Goal: Transaction & Acquisition: Book appointment/travel/reservation

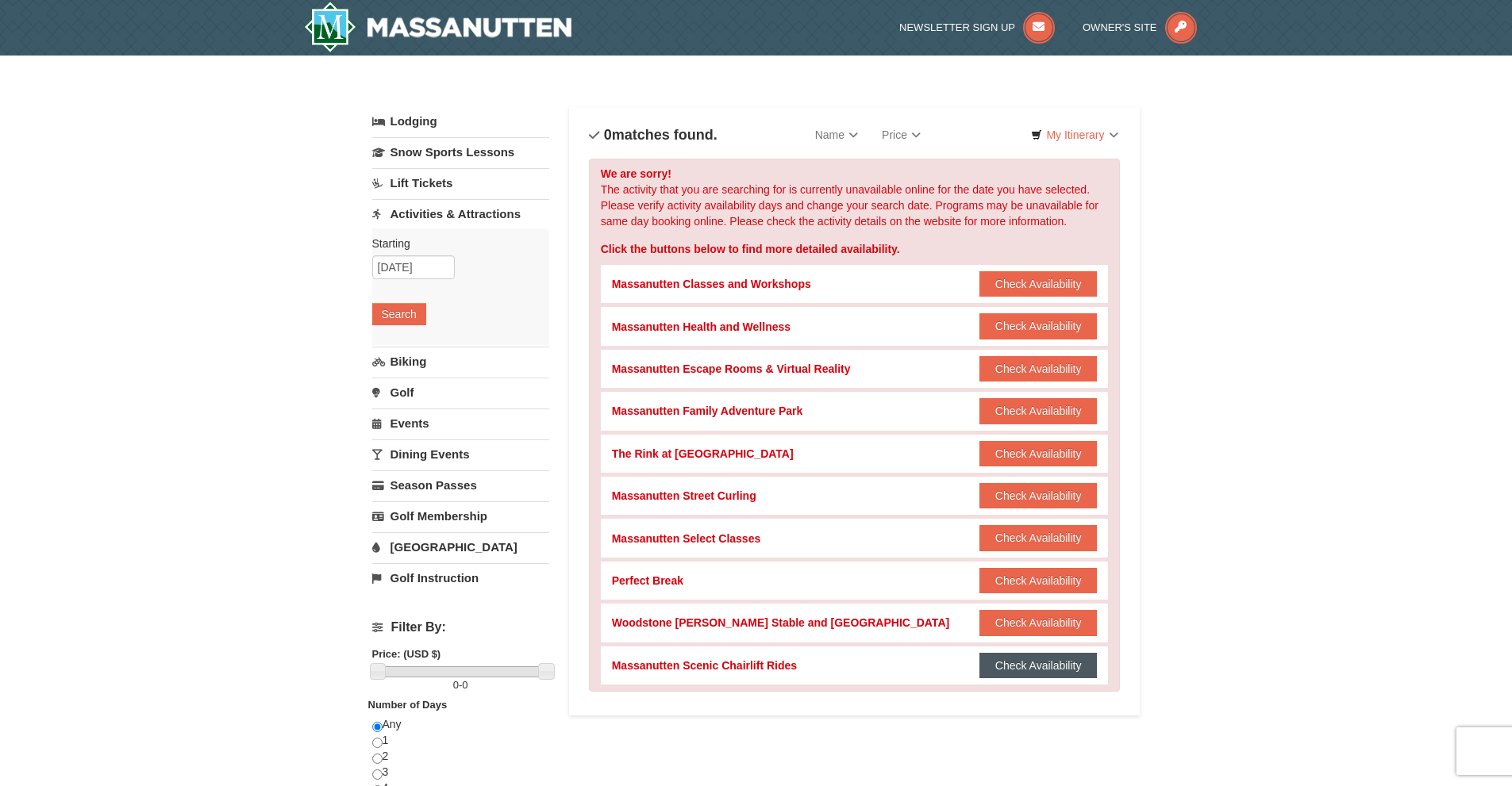
click at [1031, 670] on button "Check Availability" at bounding box center [1038, 665] width 118 height 26
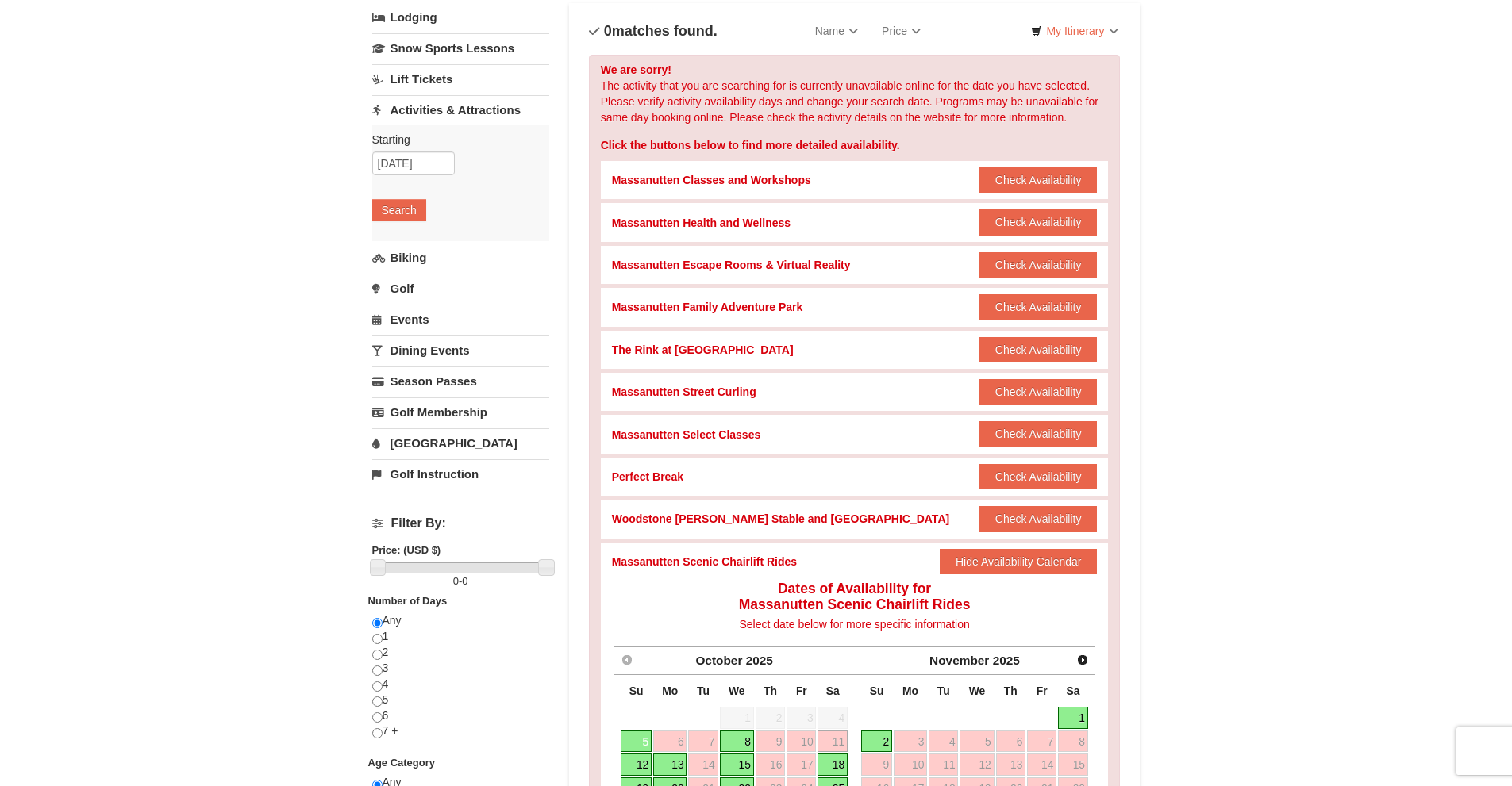
scroll to position [238, 0]
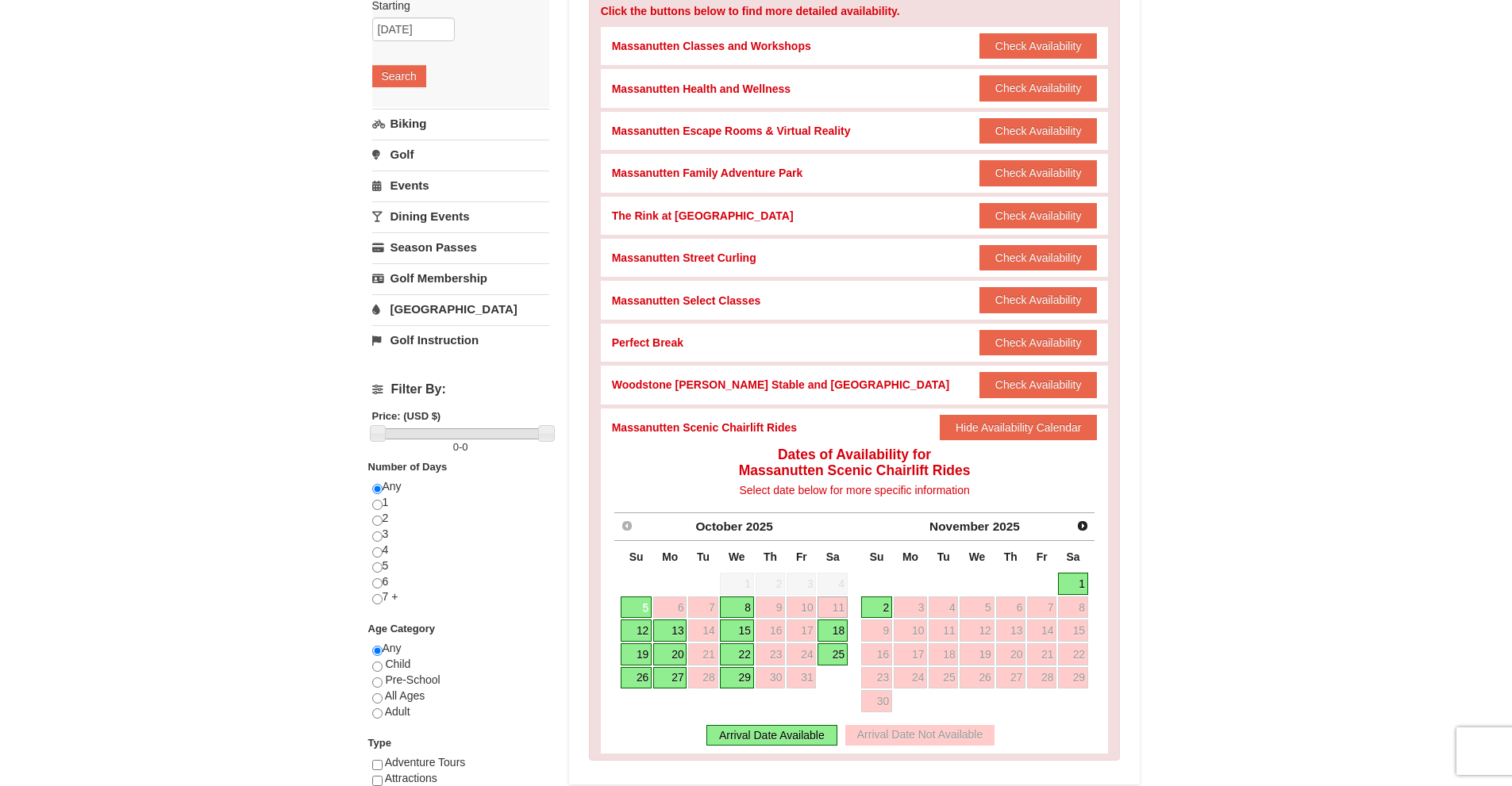
click at [642, 625] on link "12" at bounding box center [635, 630] width 31 height 22
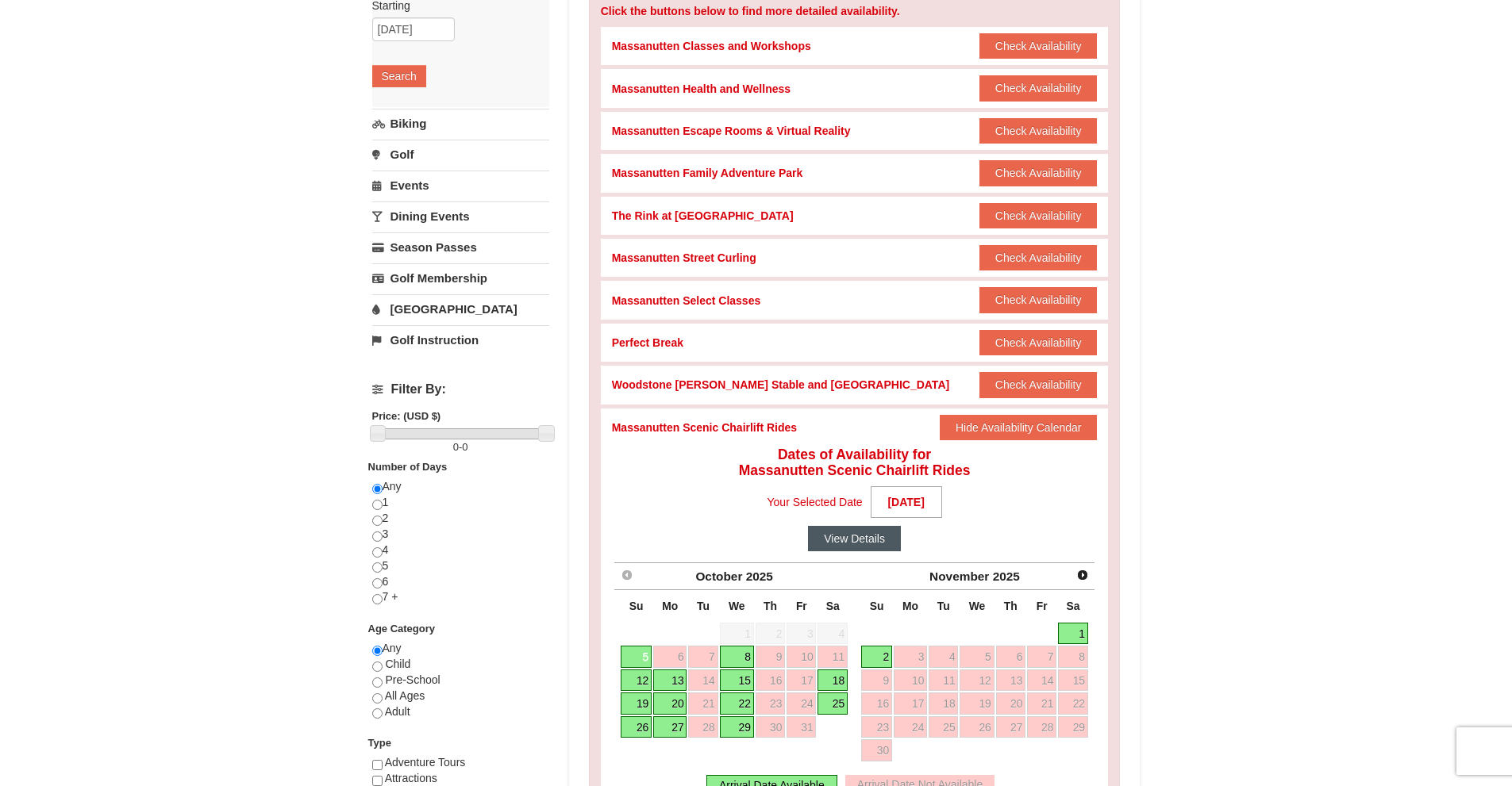
click at [860, 538] on button "View Details" at bounding box center [854, 538] width 93 height 26
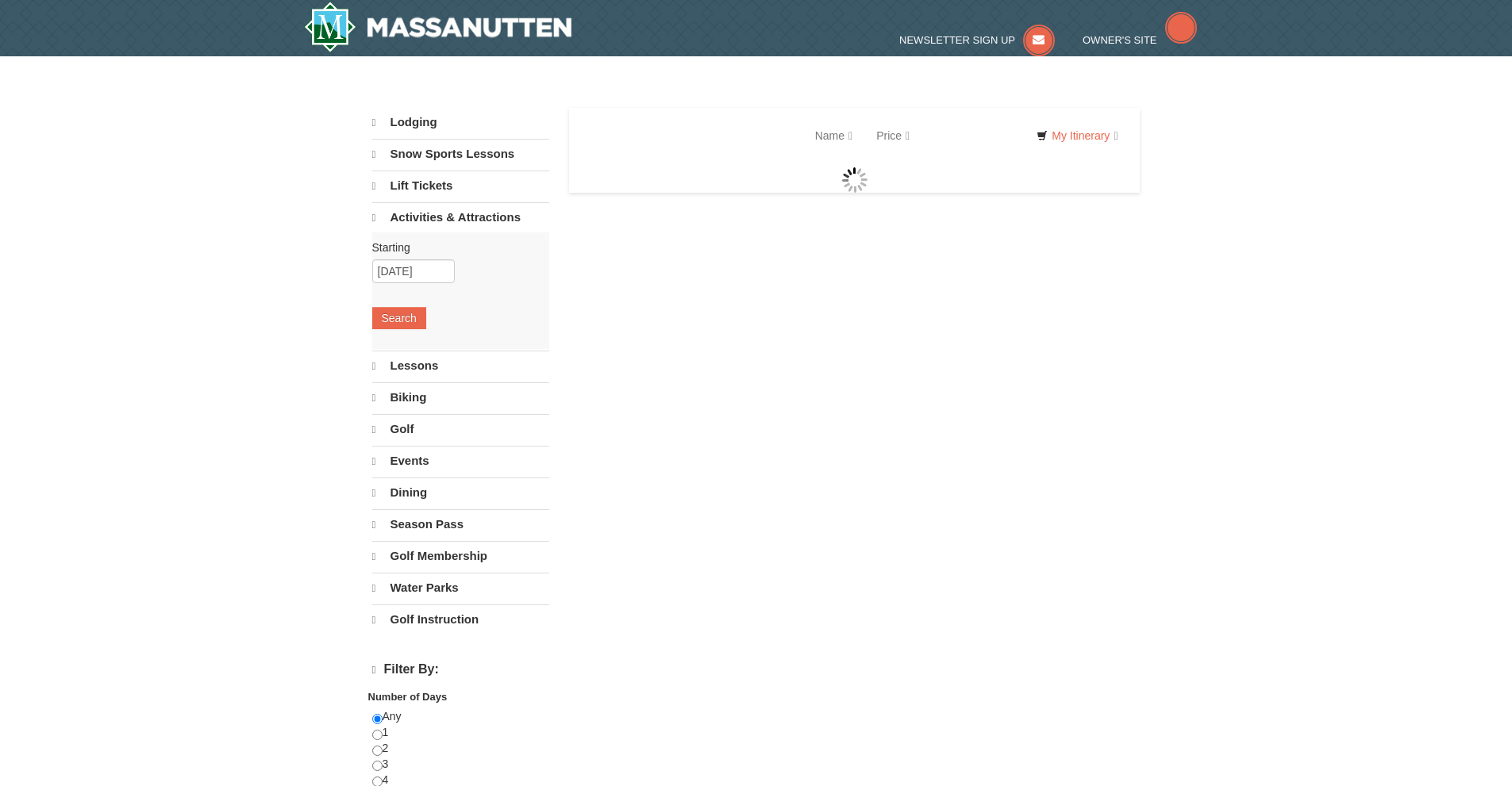
select select "10"
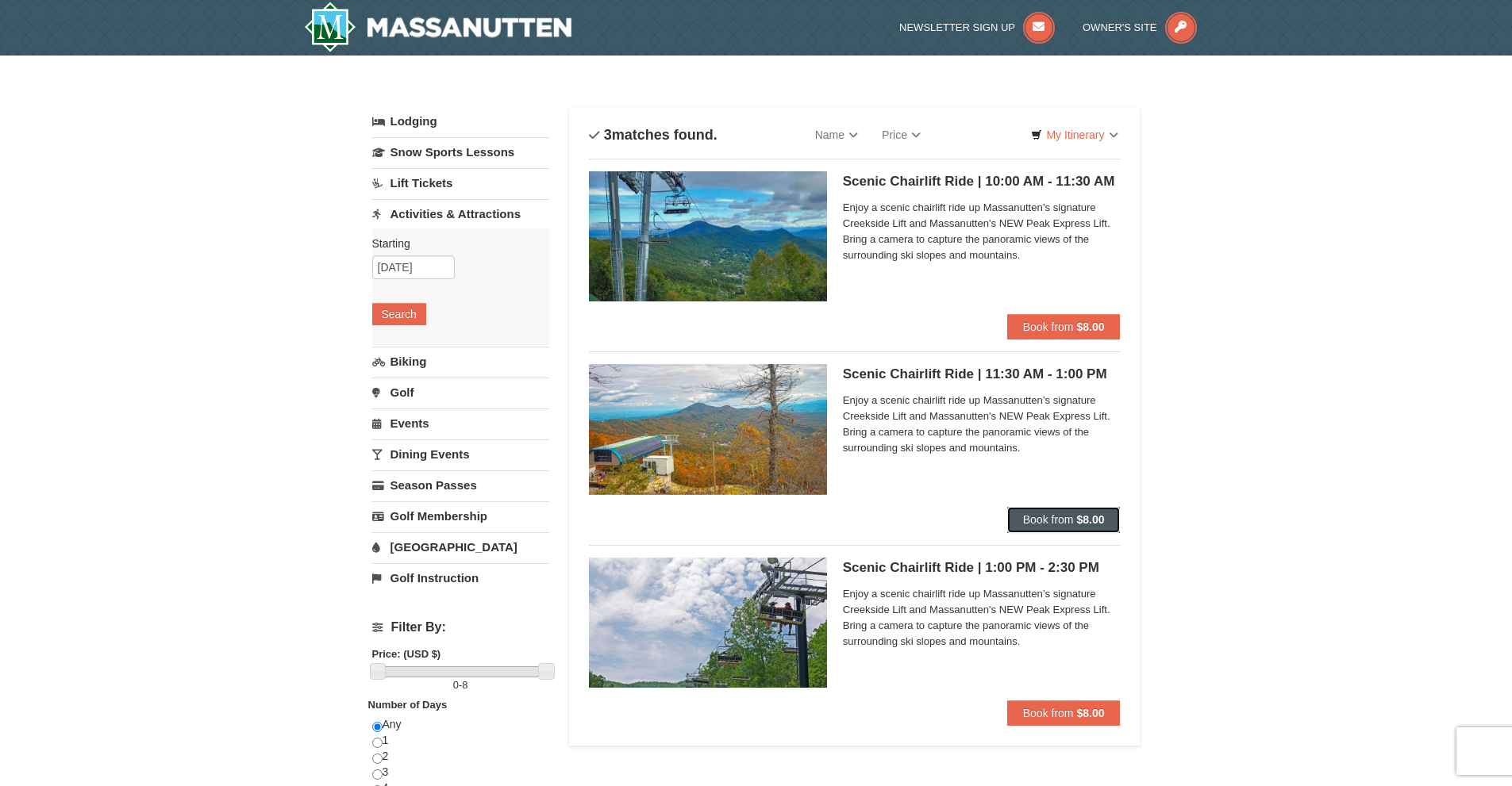
click at [1051, 519] on span "Book from" at bounding box center [1048, 519] width 51 height 12
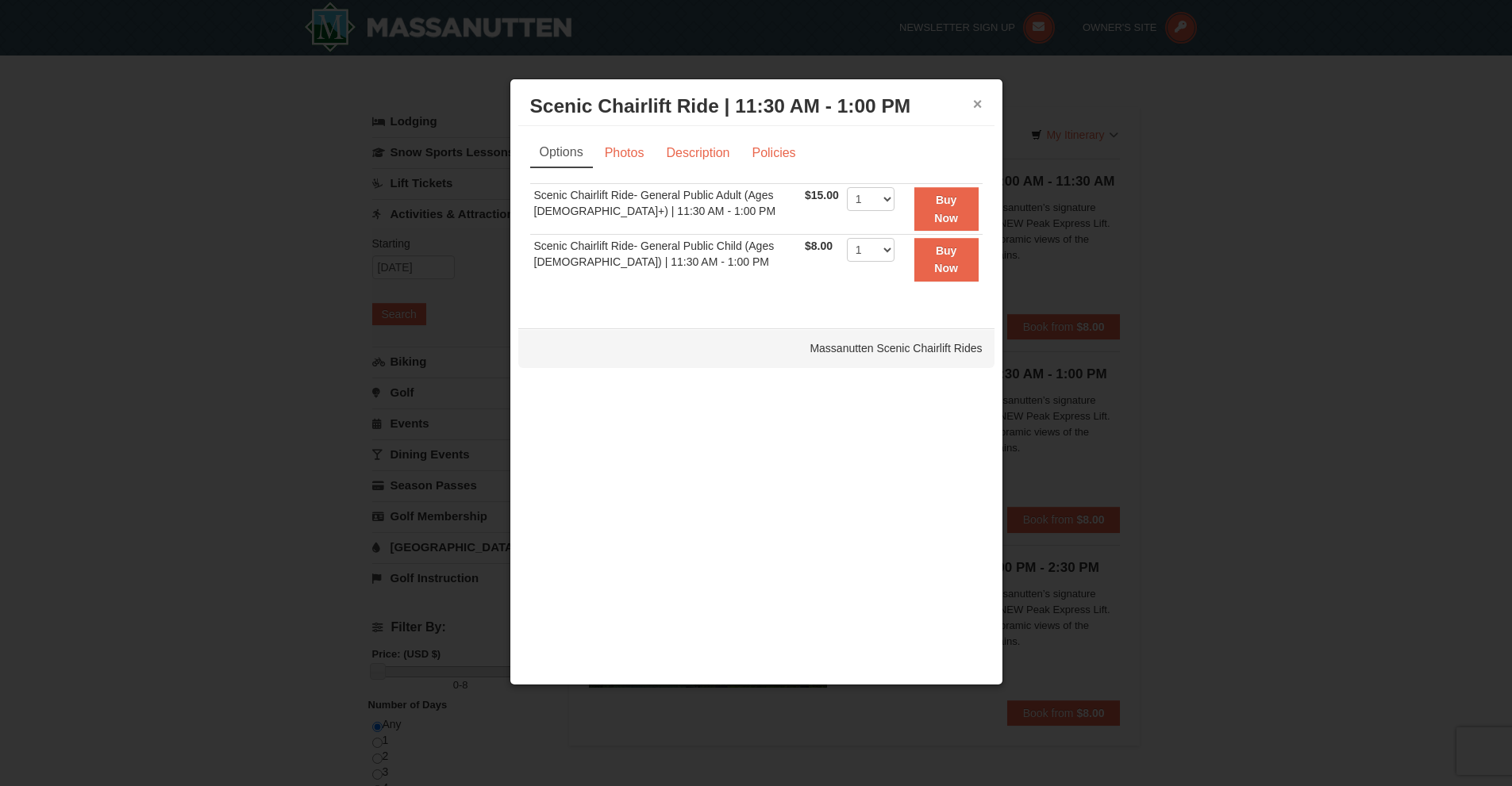
drag, startPoint x: 977, startPoint y: 108, endPoint x: 999, endPoint y: 121, distance: 25.6
click at [977, 108] on button "×" at bounding box center [977, 104] width 9 height 16
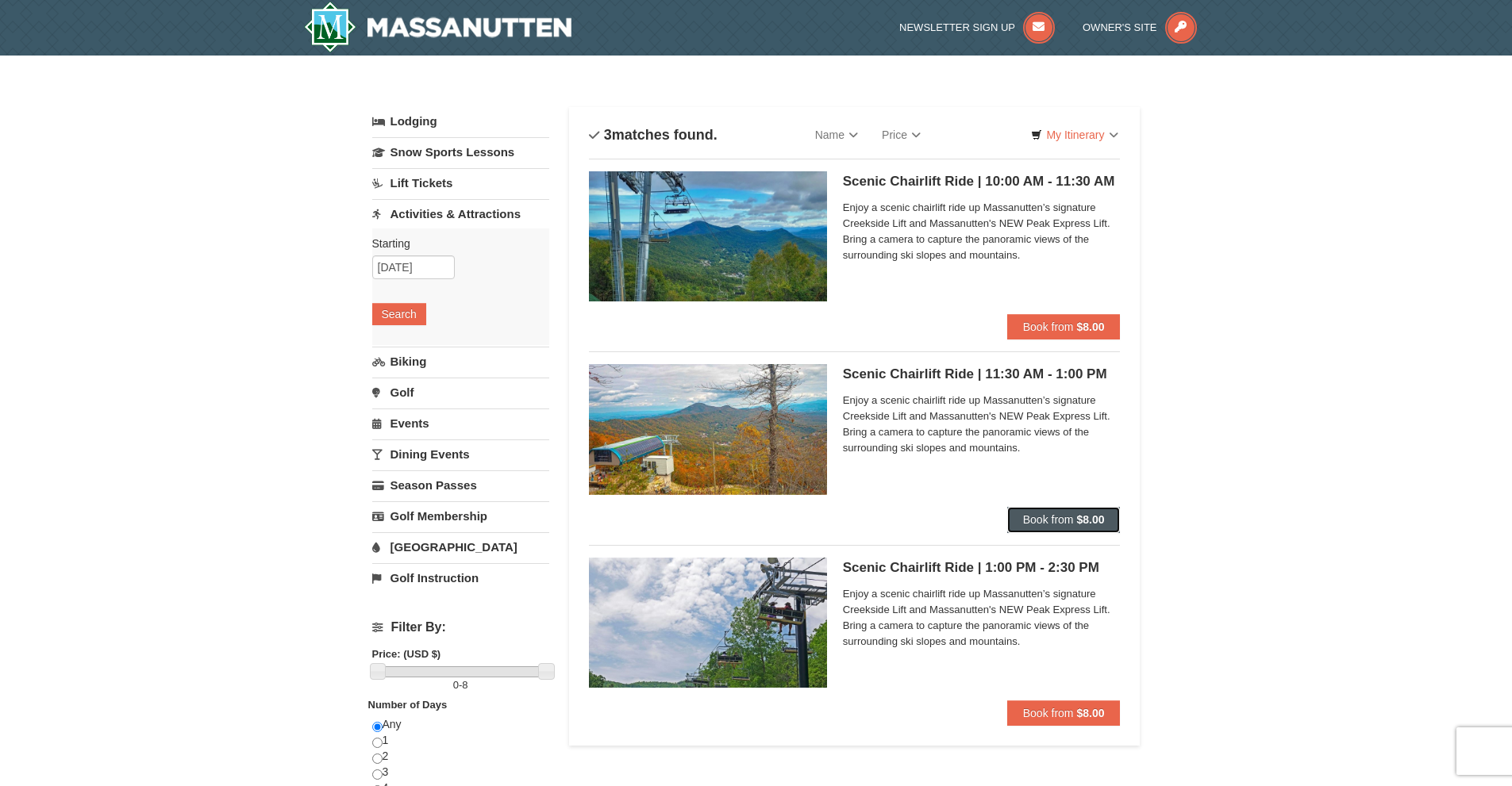
click at [1075, 518] on button "Book from $8.00" at bounding box center [1064, 519] width 114 height 26
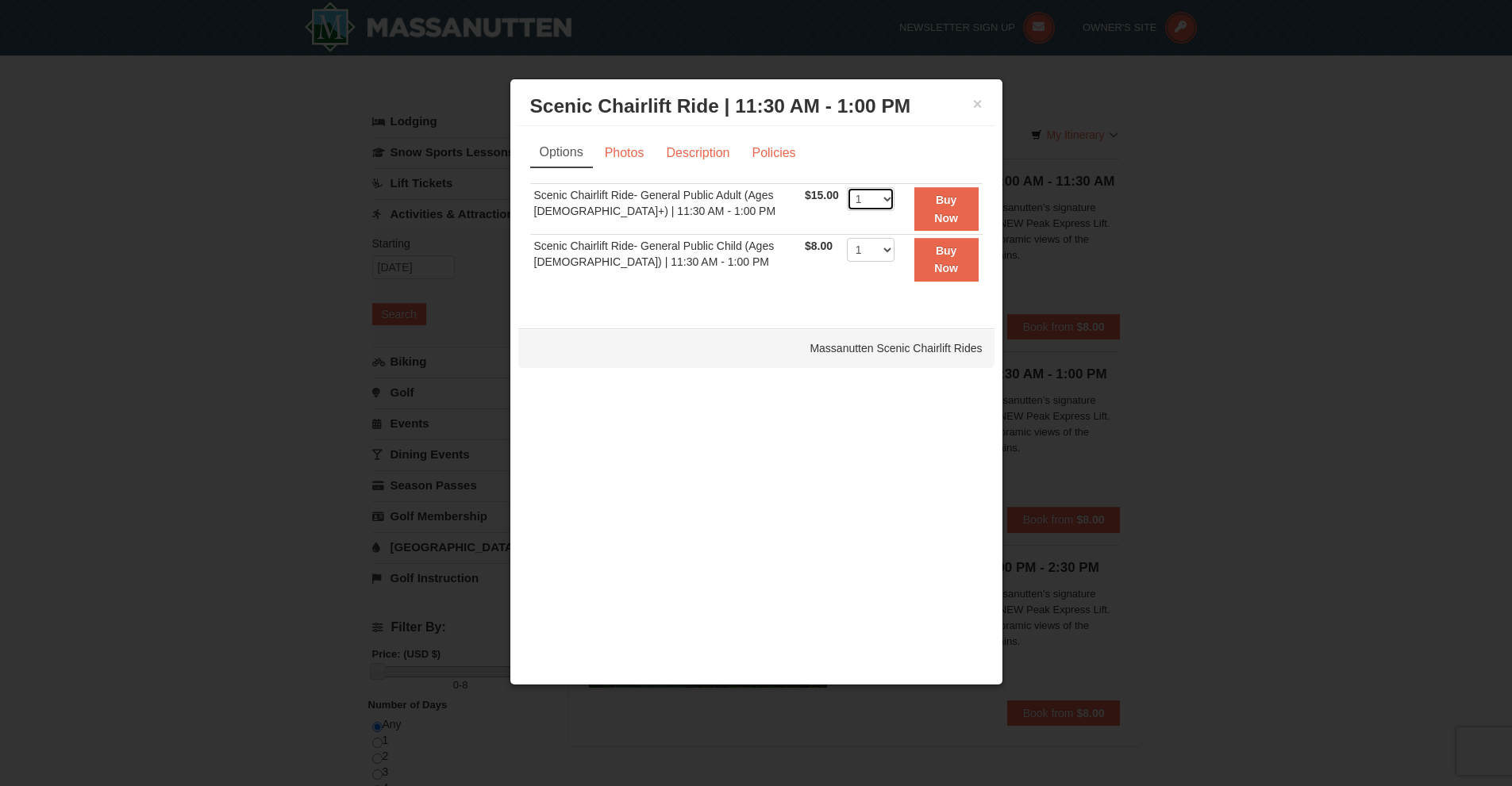
click at [884, 201] on select "1 2 3 4 5 6 7 8 9 10 11 12 13 14 15 16 17 18 19 20 21 22" at bounding box center [870, 199] width 47 height 24
select select "2"
click at [847, 187] on select "1 2 3 4 5 6 7 8 9 10 11 12 13 14 15 16 17 18 19 20 21 22" at bounding box center [870, 199] width 47 height 24
drag, startPoint x: 947, startPoint y: 204, endPoint x: 1218, endPoint y: 253, distance: 275.4
click at [950, 204] on strong "Buy Now" at bounding box center [946, 209] width 24 height 30
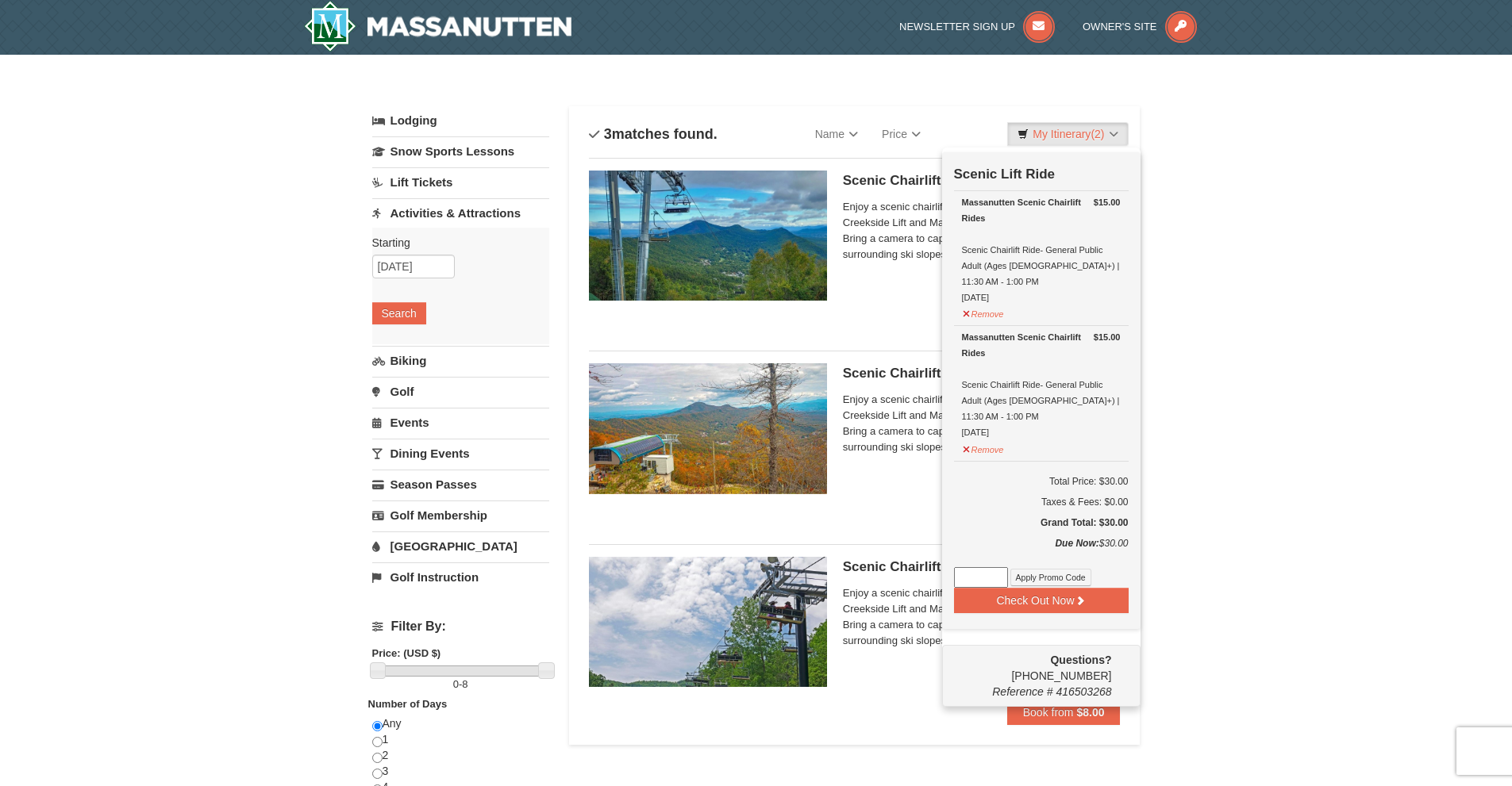
scroll to position [5, 0]
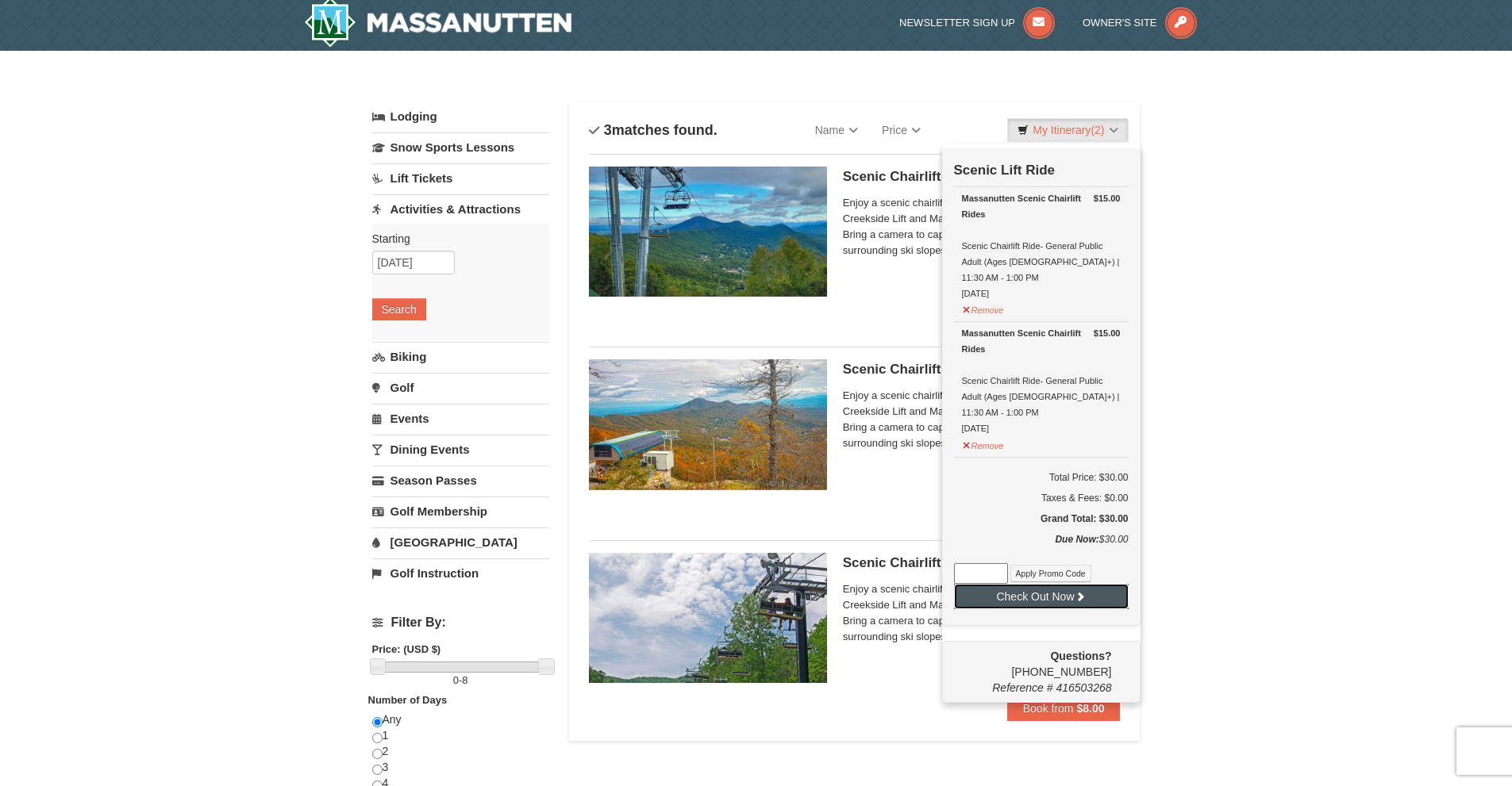
click at [1052, 584] on button "Check Out Now" at bounding box center [1041, 596] width 175 height 26
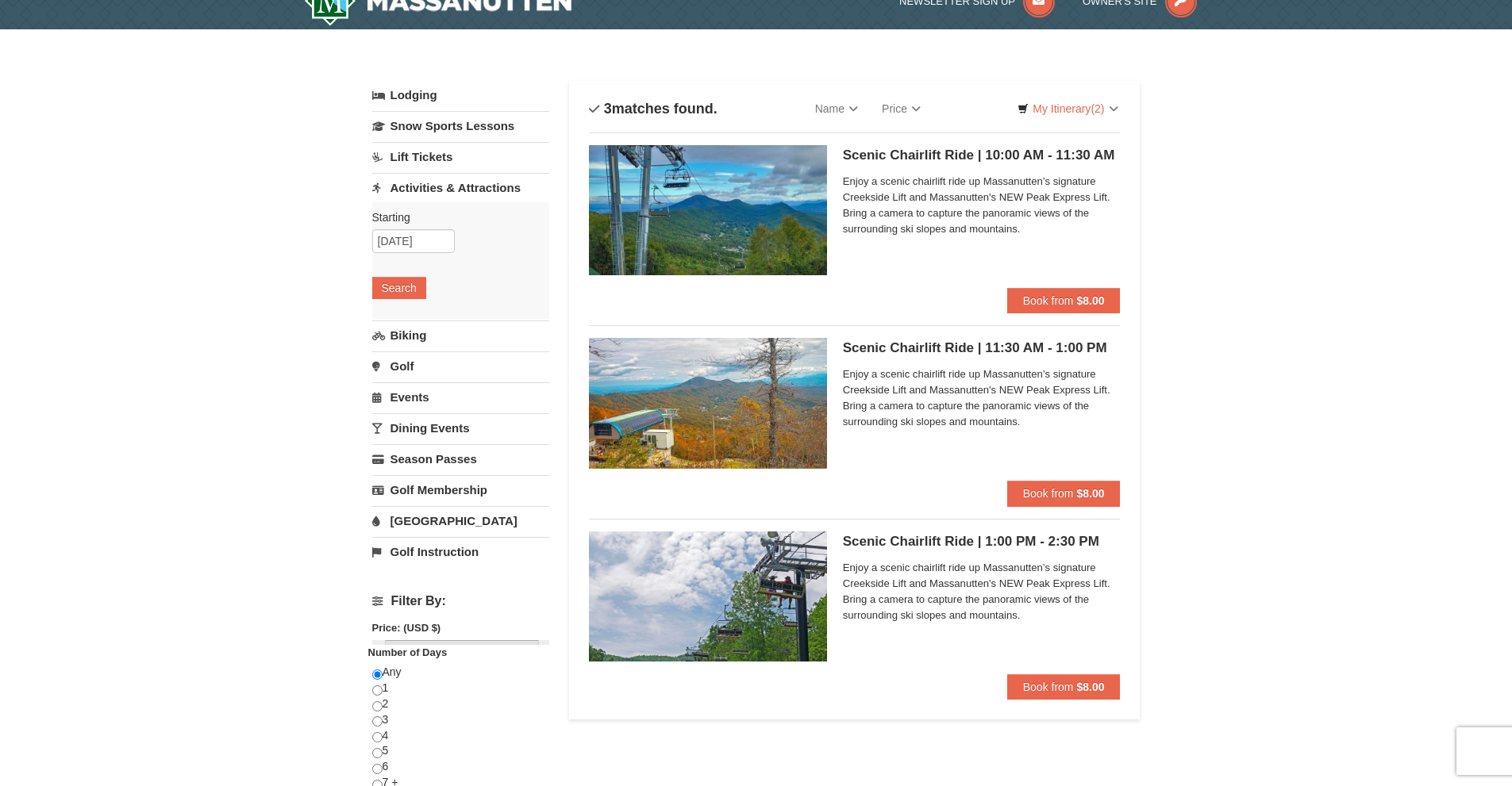
scroll to position [5, 0]
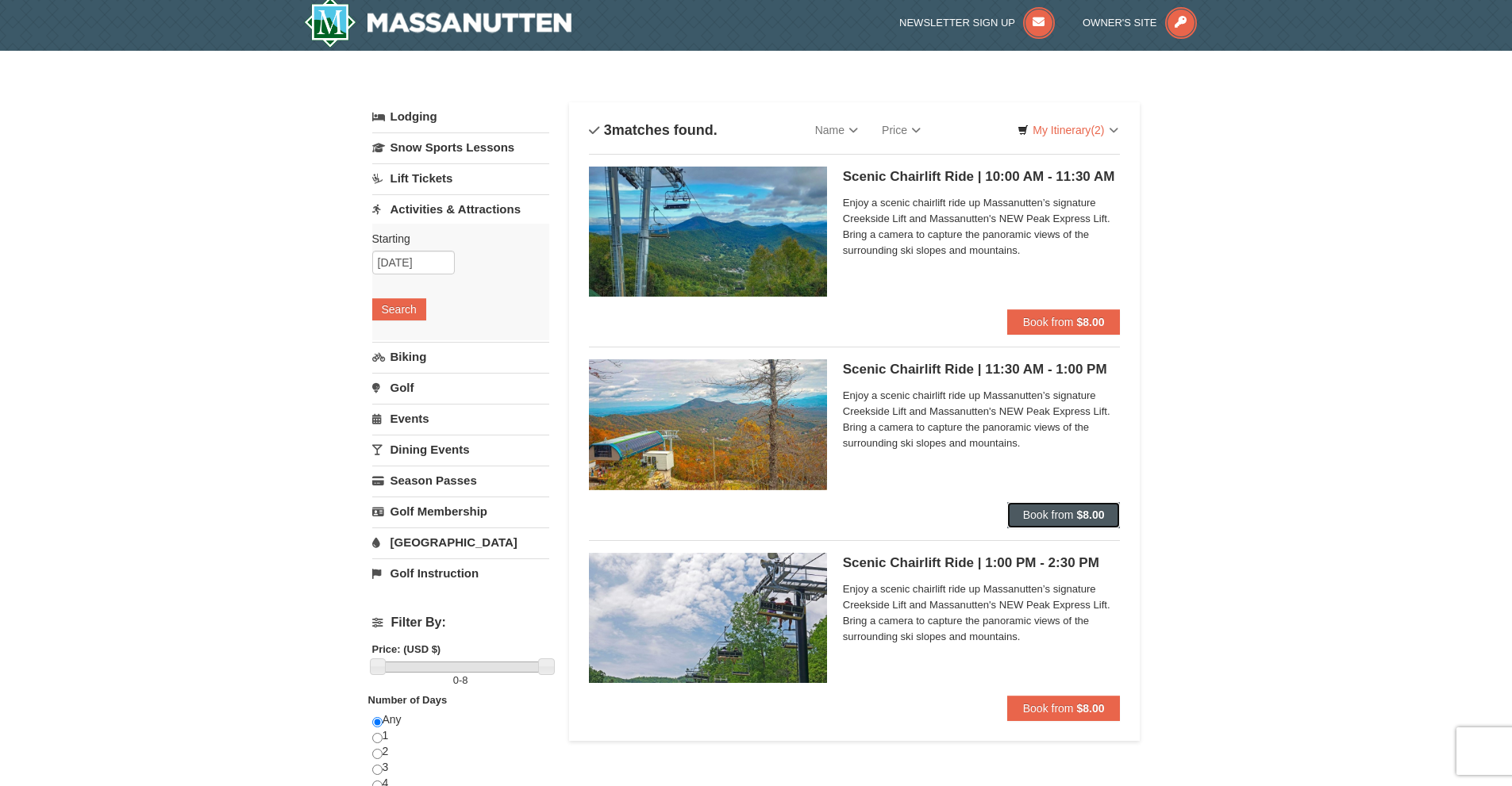
click at [1041, 516] on span "Book from" at bounding box center [1048, 514] width 51 height 12
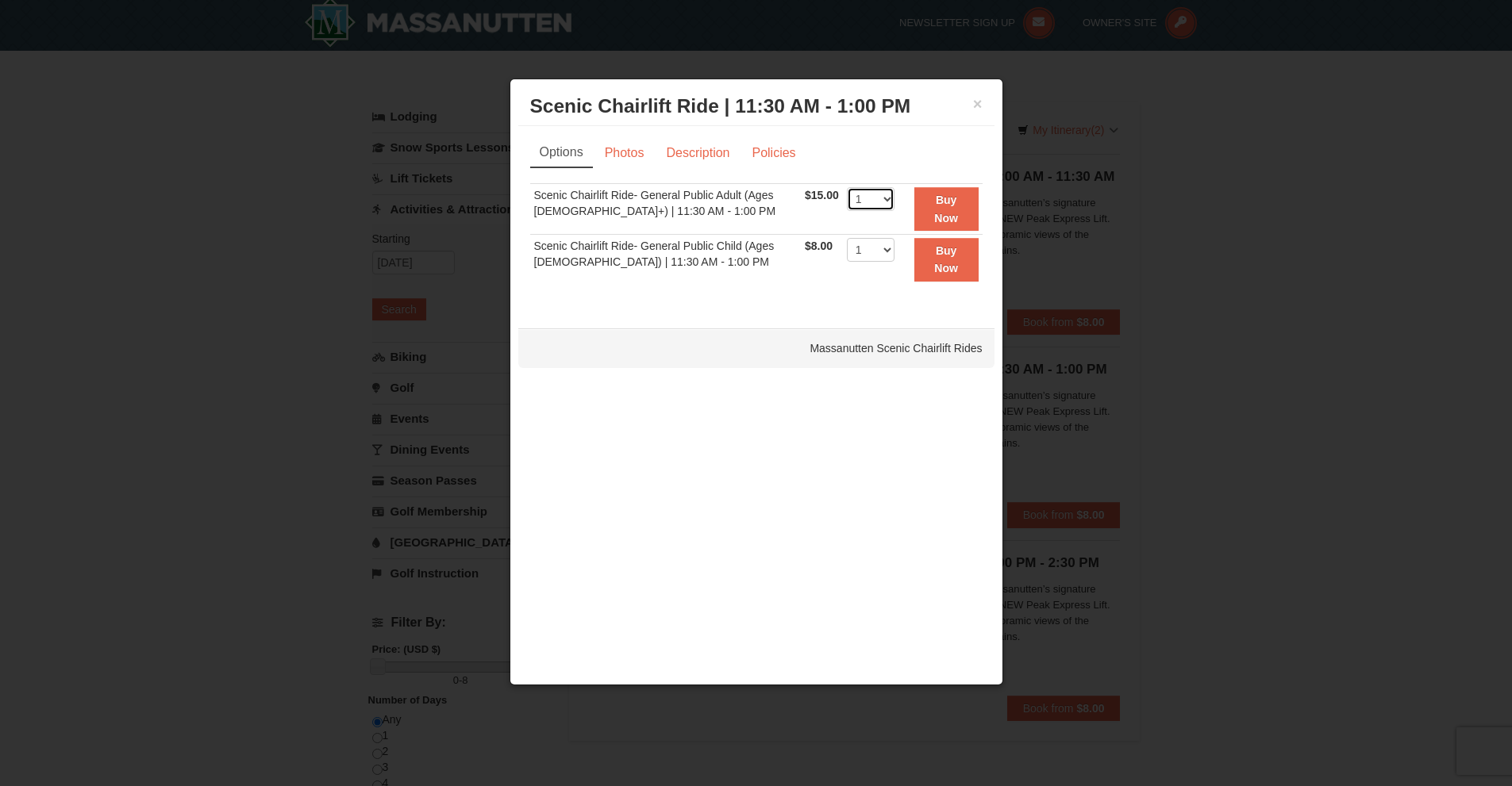
click at [882, 198] on select "1 2 3 4 5 6 7 8 9 10 11 12 13 14 15 16 17 18 19 20 21 22" at bounding box center [870, 199] width 47 height 24
select select "2"
click at [847, 187] on select "1 2 3 4 5 6 7 8 9 10 11 12 13 14 15 16 17 18 19 20 21 22" at bounding box center [870, 199] width 47 height 24
click at [939, 211] on strong "Buy Now" at bounding box center [946, 209] width 24 height 30
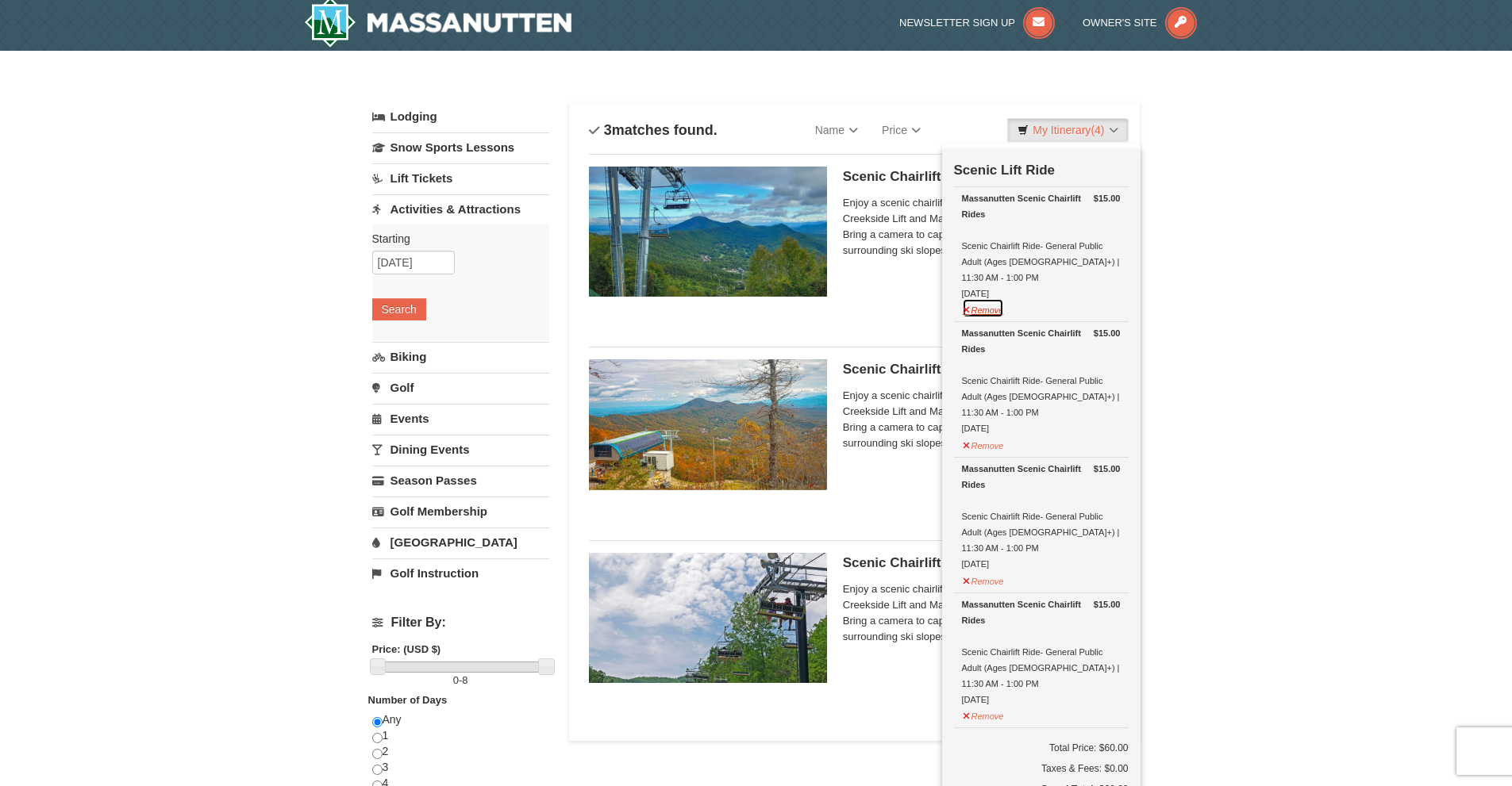
click at [985, 298] on button "Remove" at bounding box center [983, 308] width 43 height 20
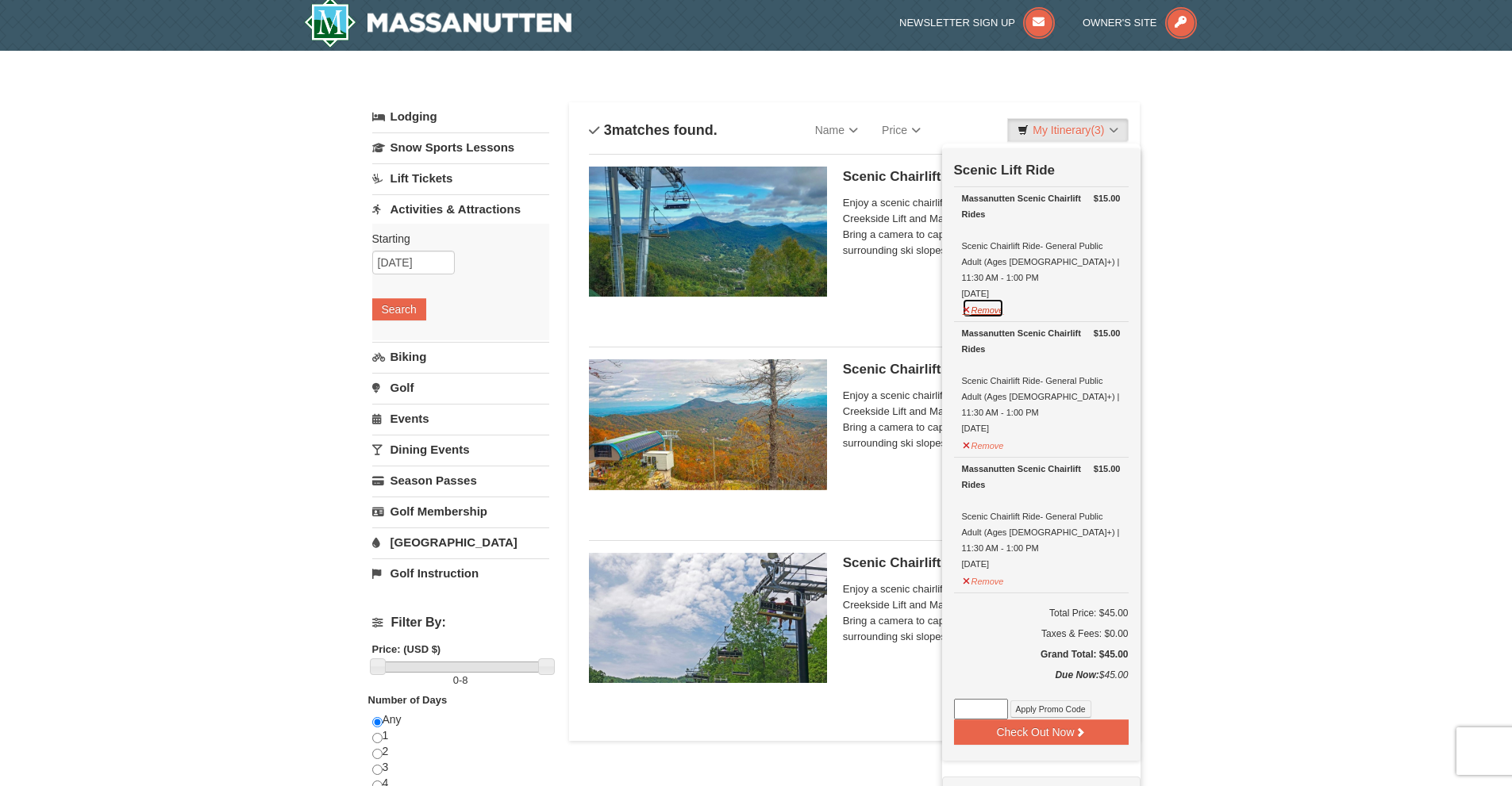
click at [994, 298] on button "Remove" at bounding box center [983, 308] width 43 height 20
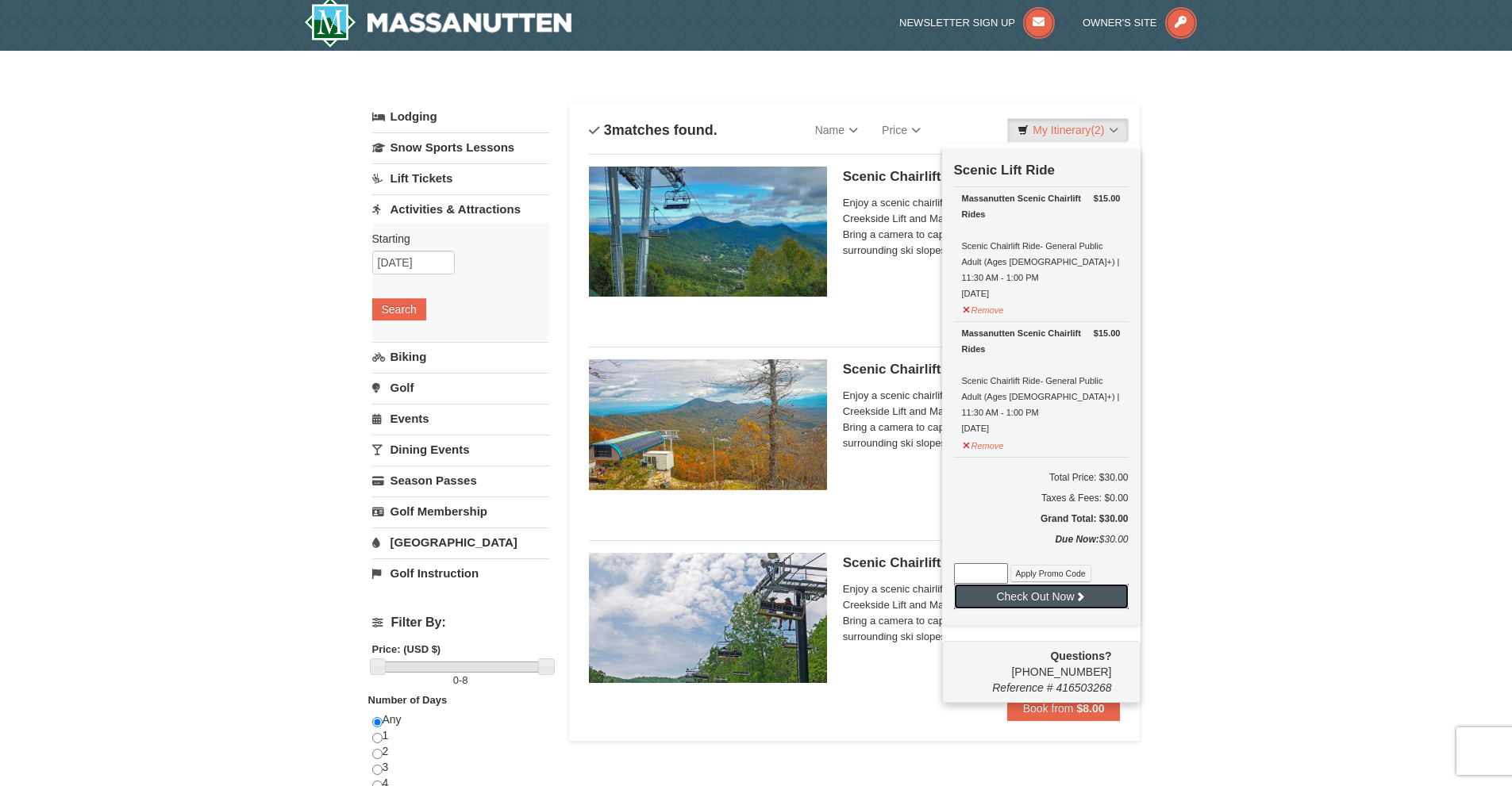
click at [1060, 584] on button "Check Out Now" at bounding box center [1041, 596] width 175 height 26
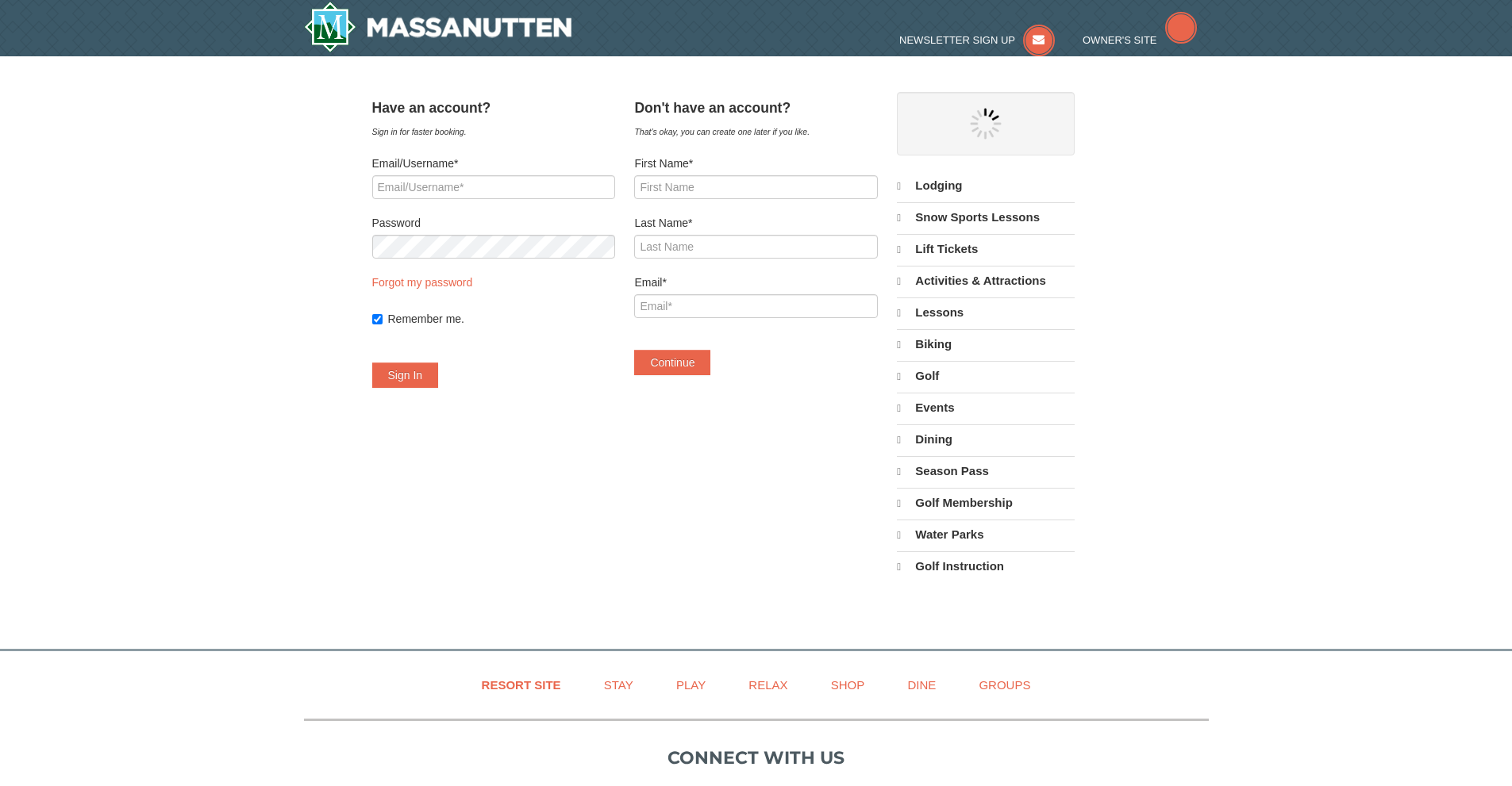
select select "10"
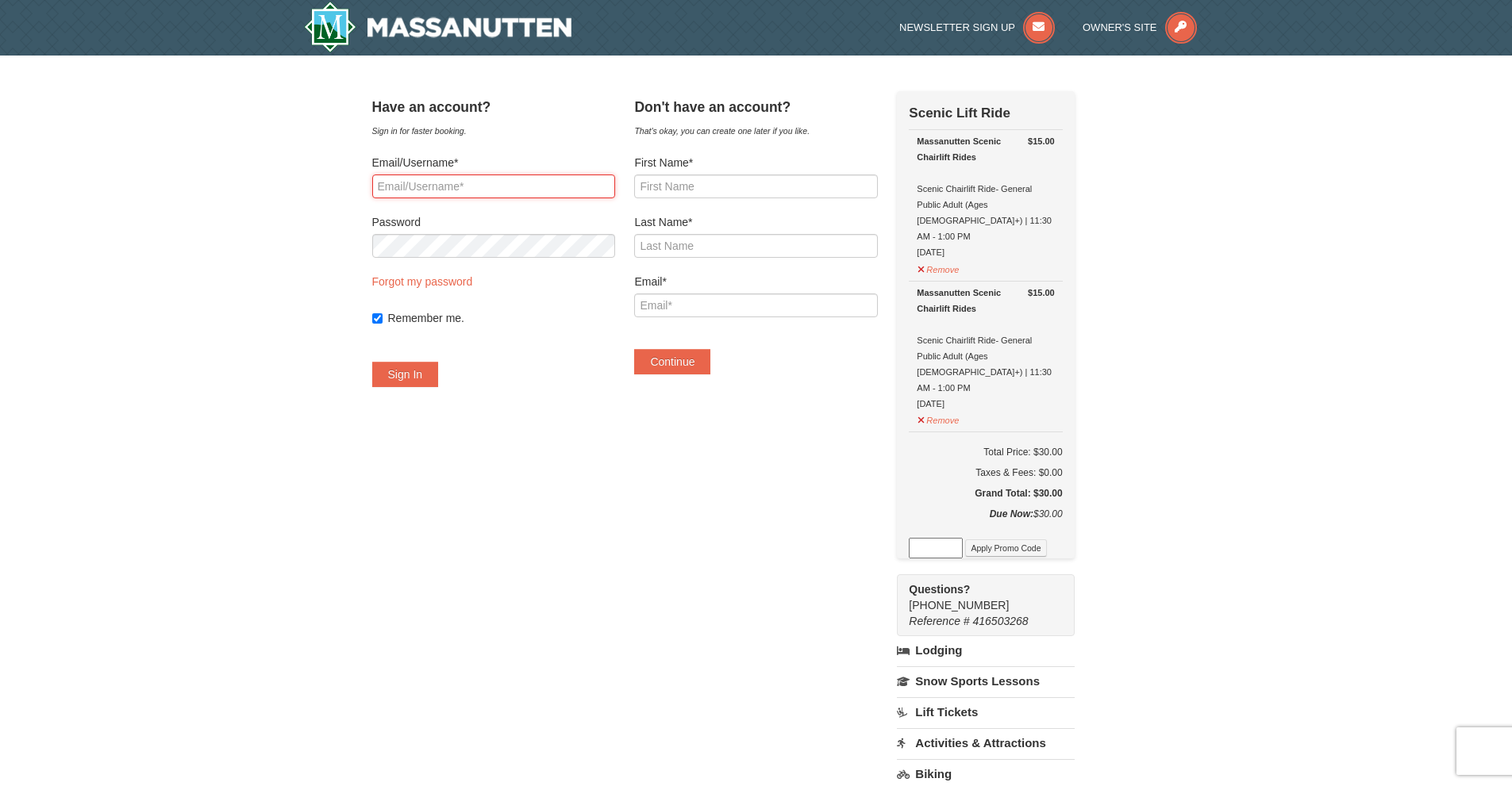
click at [461, 186] on input "Email/Username*" at bounding box center [493, 186] width 243 height 24
click at [717, 183] on input "First Name*" at bounding box center [755, 186] width 243 height 24
type input "Tina"
click at [735, 243] on input "Last Name*" at bounding box center [755, 246] width 243 height 24
type input "Larson"
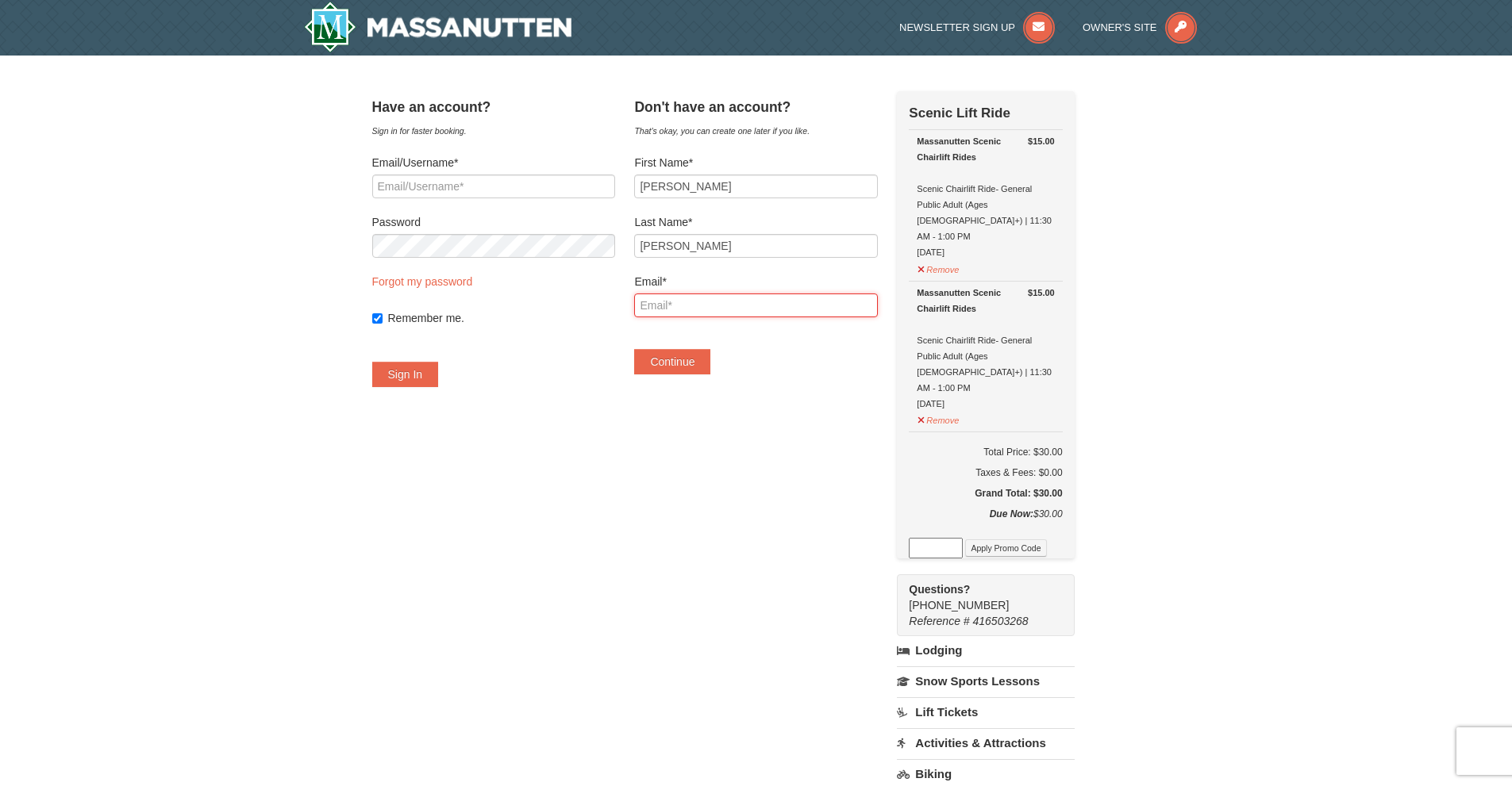
click at [718, 308] on input "Email*" at bounding box center [755, 305] width 243 height 24
type input "trlarson99@gmail.com"
click at [690, 369] on button "Continue" at bounding box center [672, 361] width 76 height 26
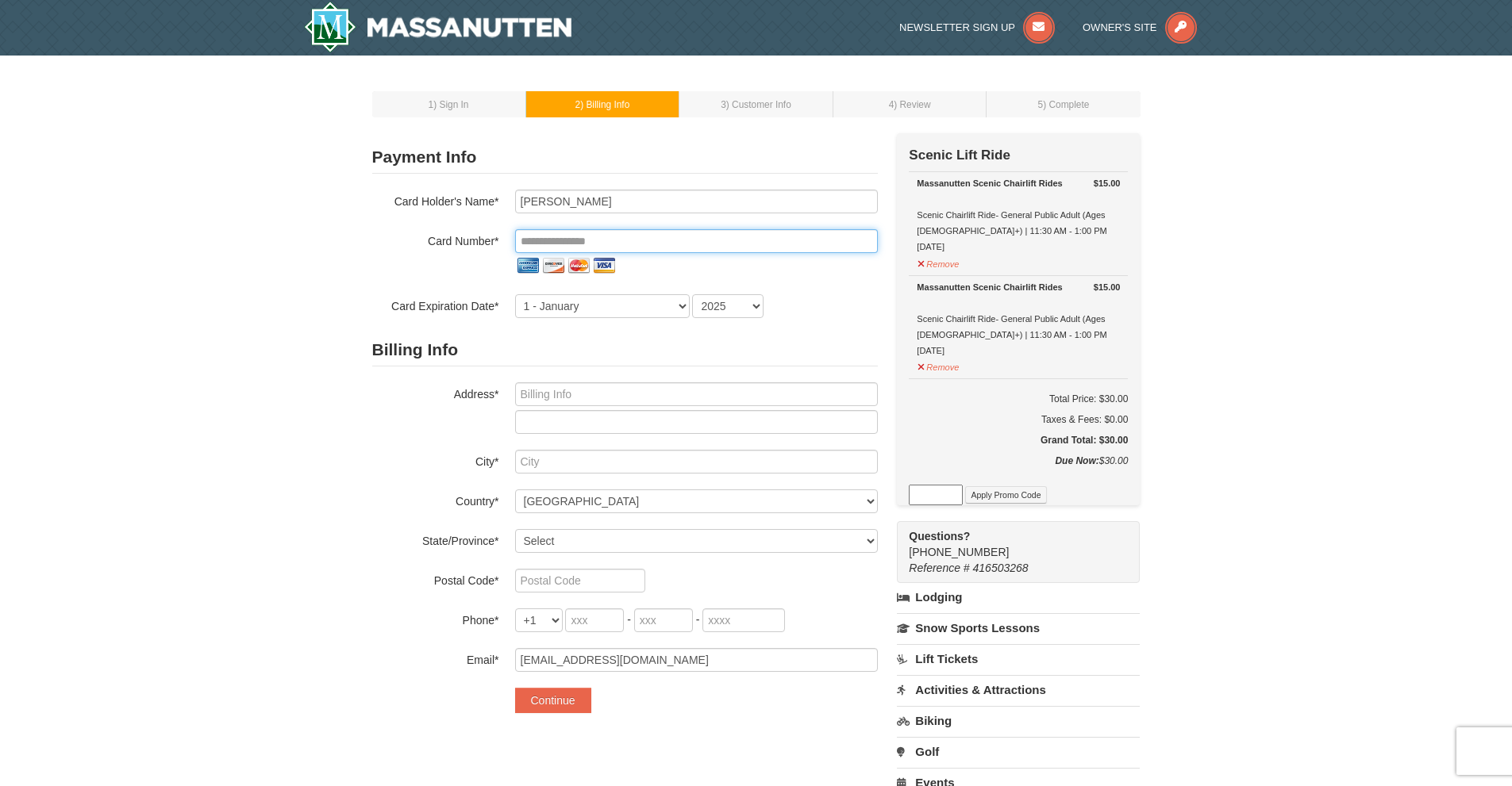
click at [660, 244] on input "tel" at bounding box center [697, 241] width 363 height 24
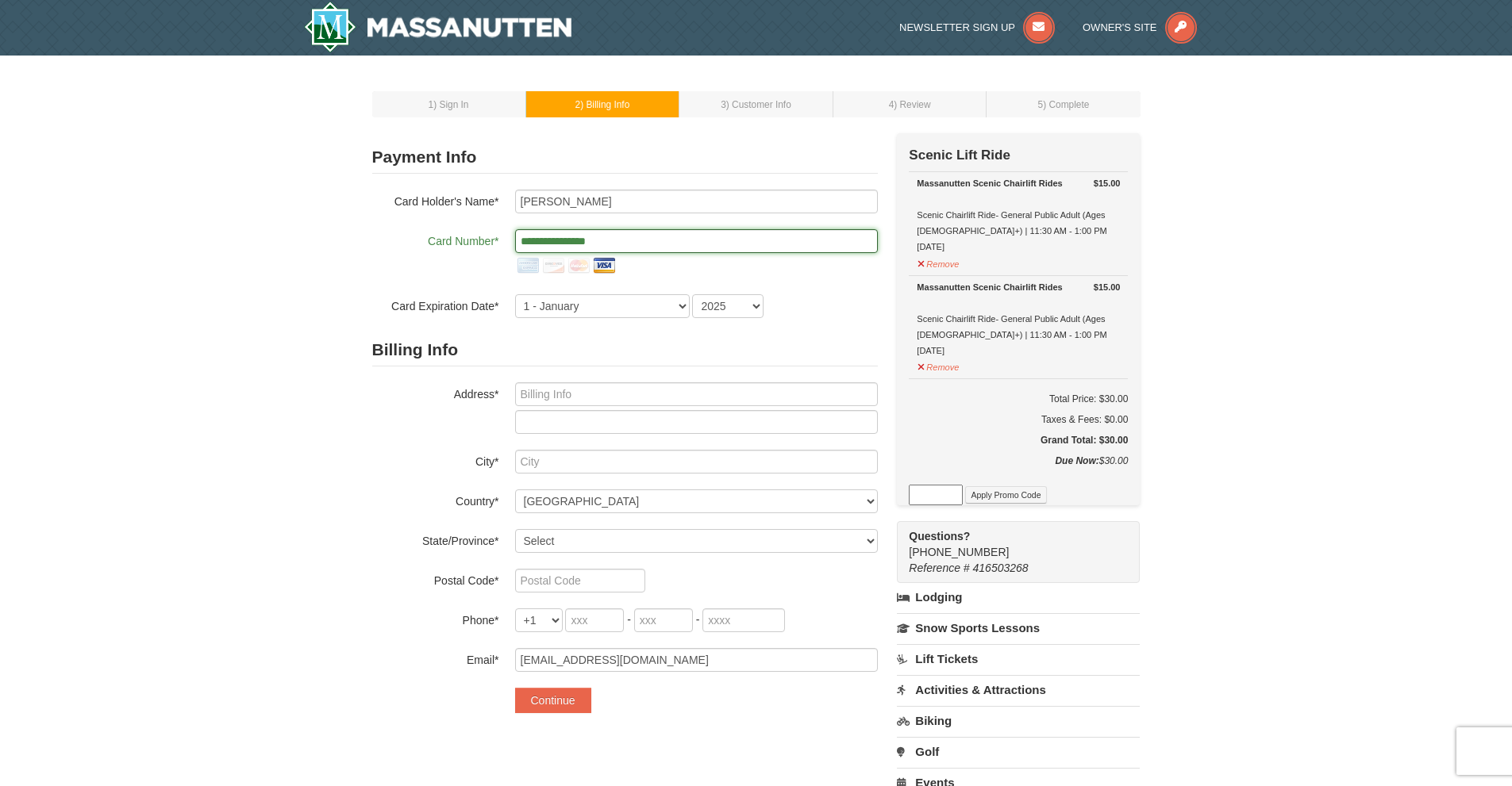
type input "**********"
click at [542, 345] on h2 "Billing Info" at bounding box center [625, 350] width 505 height 32
click at [610, 308] on select "1 - January 2 - February 3 - March 4 - April 5 - May 6 - June 7 - July 8 - Augu…" at bounding box center [602, 306] width 175 height 24
select select "8"
click at [515, 294] on select "1 - January 2 - February 3 - March 4 - April 5 - May 6 - June 7 - July 8 - Augu…" at bounding box center [602, 306] width 175 height 24
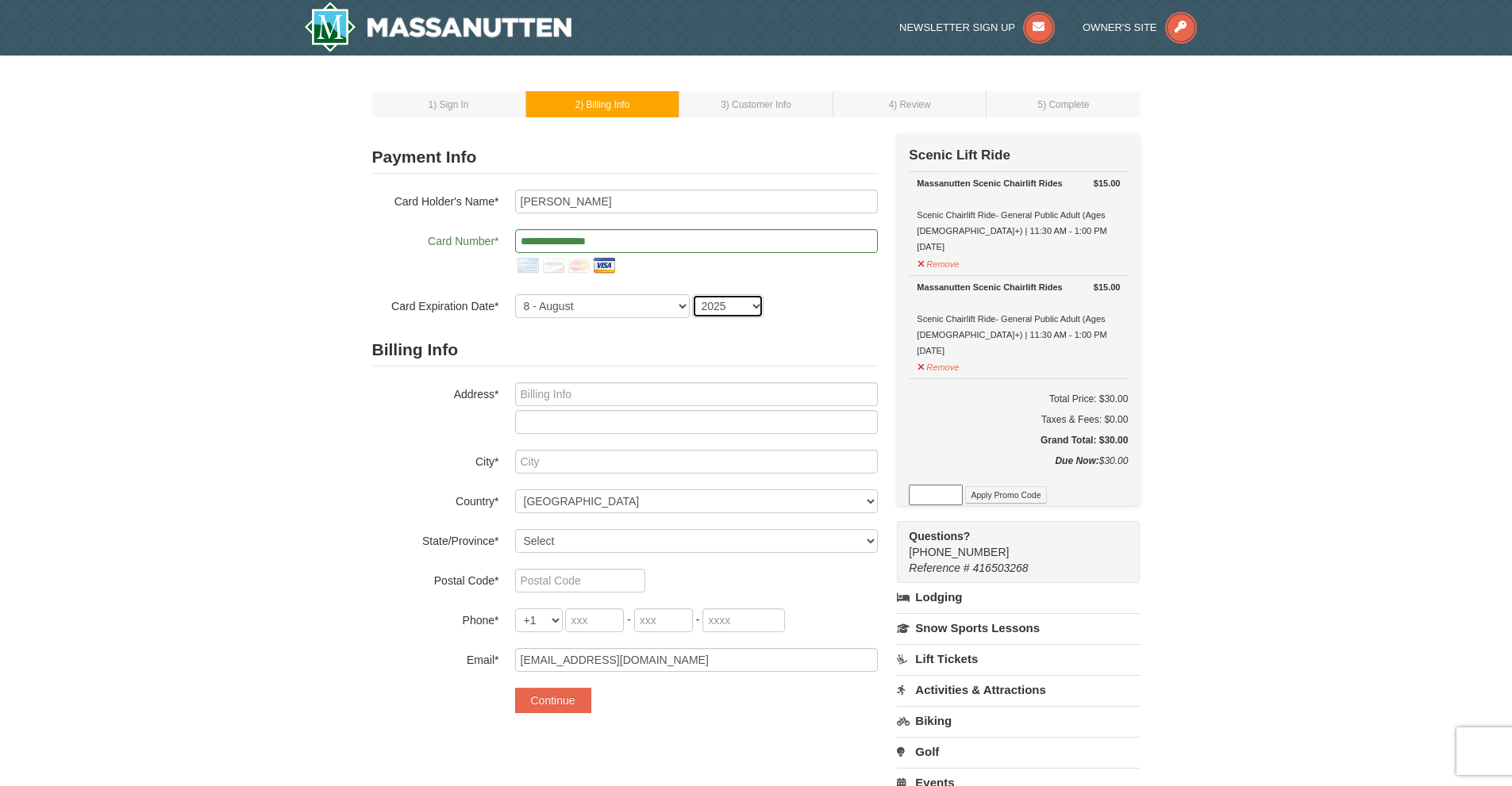
drag, startPoint x: 761, startPoint y: 301, endPoint x: 755, endPoint y: 311, distance: 11.7
click at [761, 301] on select "2025 2026 2027 2028 2029 2030 2031 2032 2033 2034" at bounding box center [727, 306] width 71 height 24
select select "2029"
click at [692, 294] on select "2025 2026 2027 2028 2029 2030 2031 2032 2033 2034" at bounding box center [727, 306] width 71 height 24
click at [572, 392] on input "text" at bounding box center [697, 394] width 363 height 24
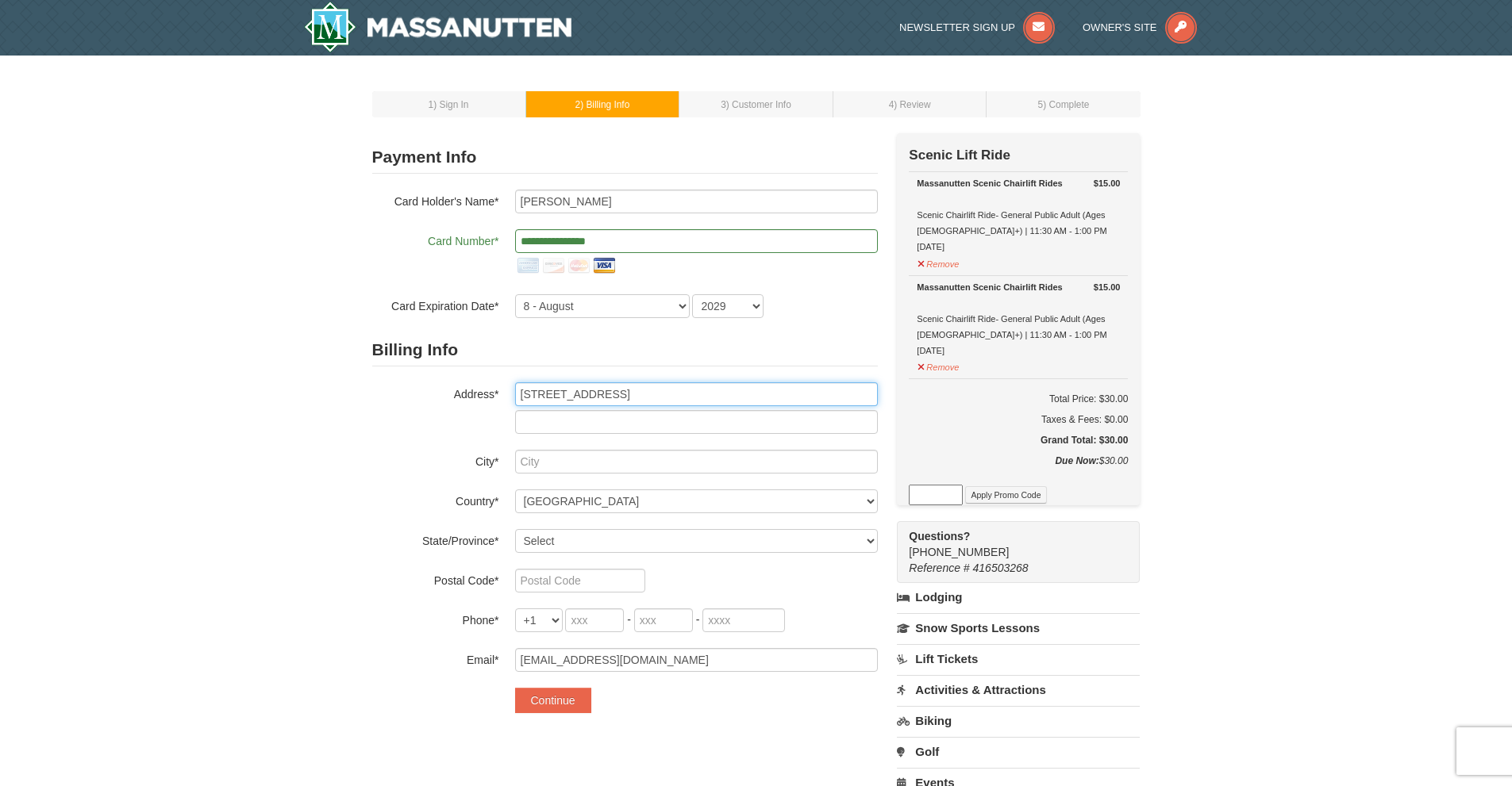
type input "2642 Bracston Road"
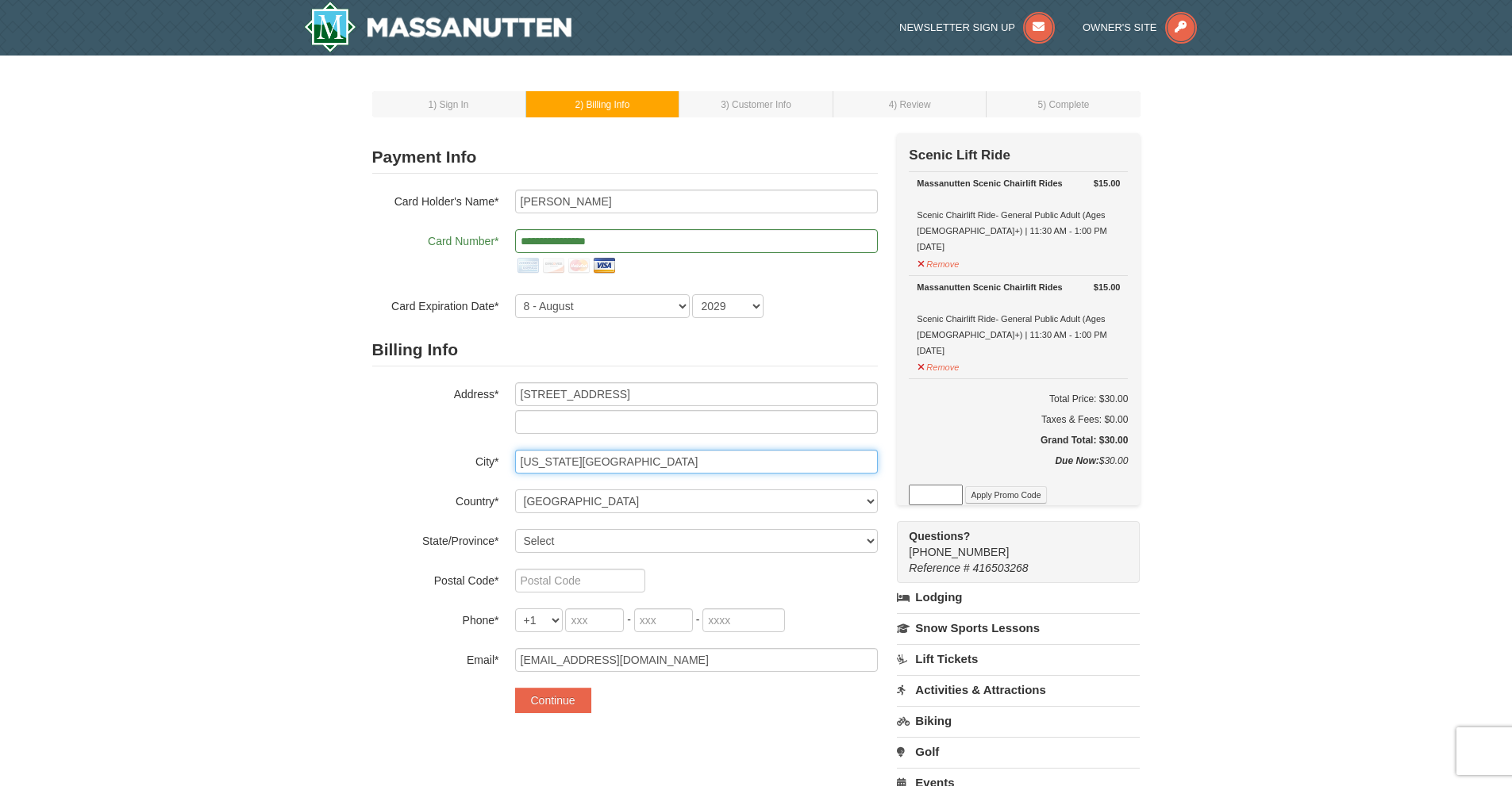
type input "Virginia Beach"
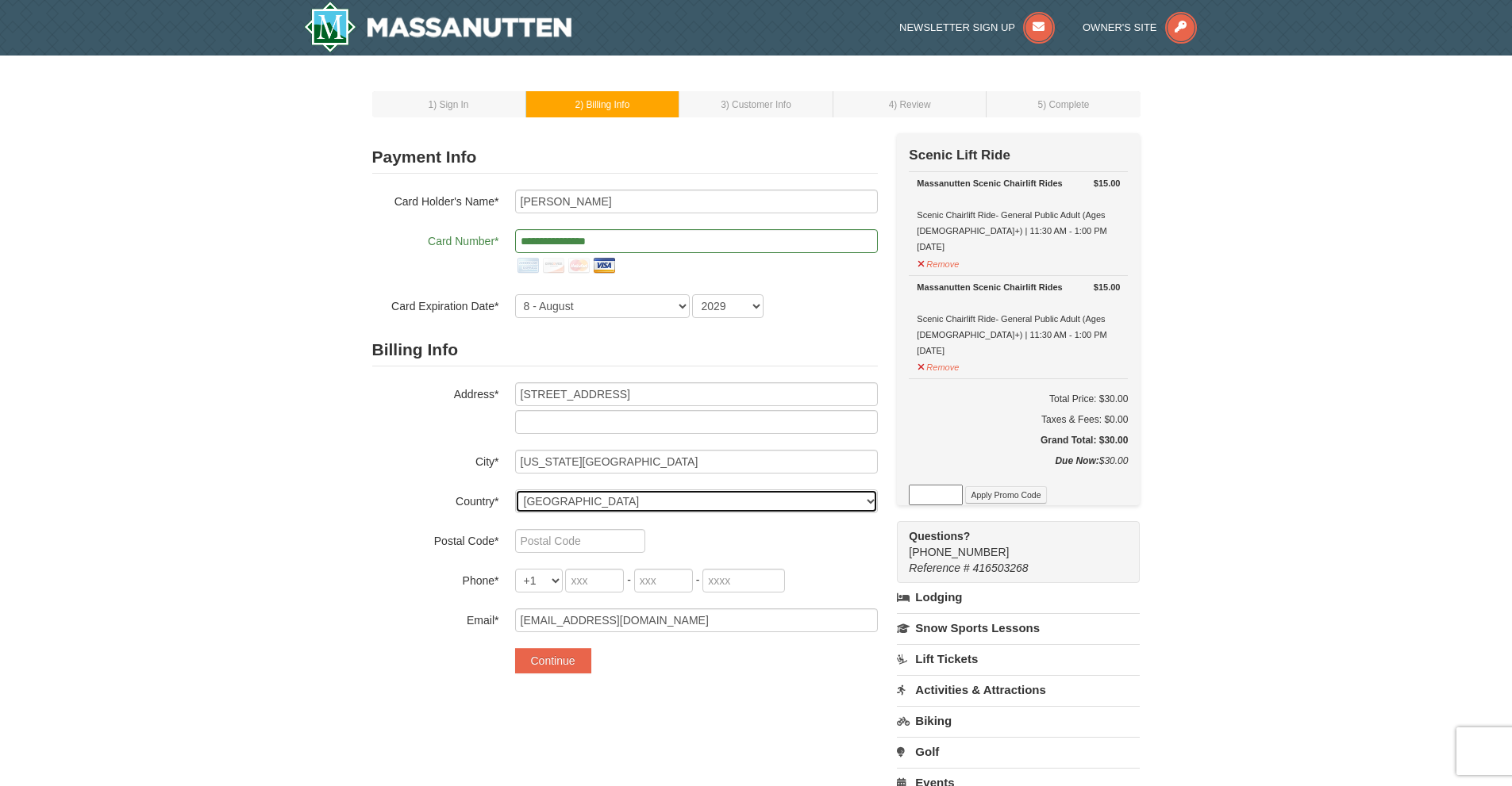
select select "US"
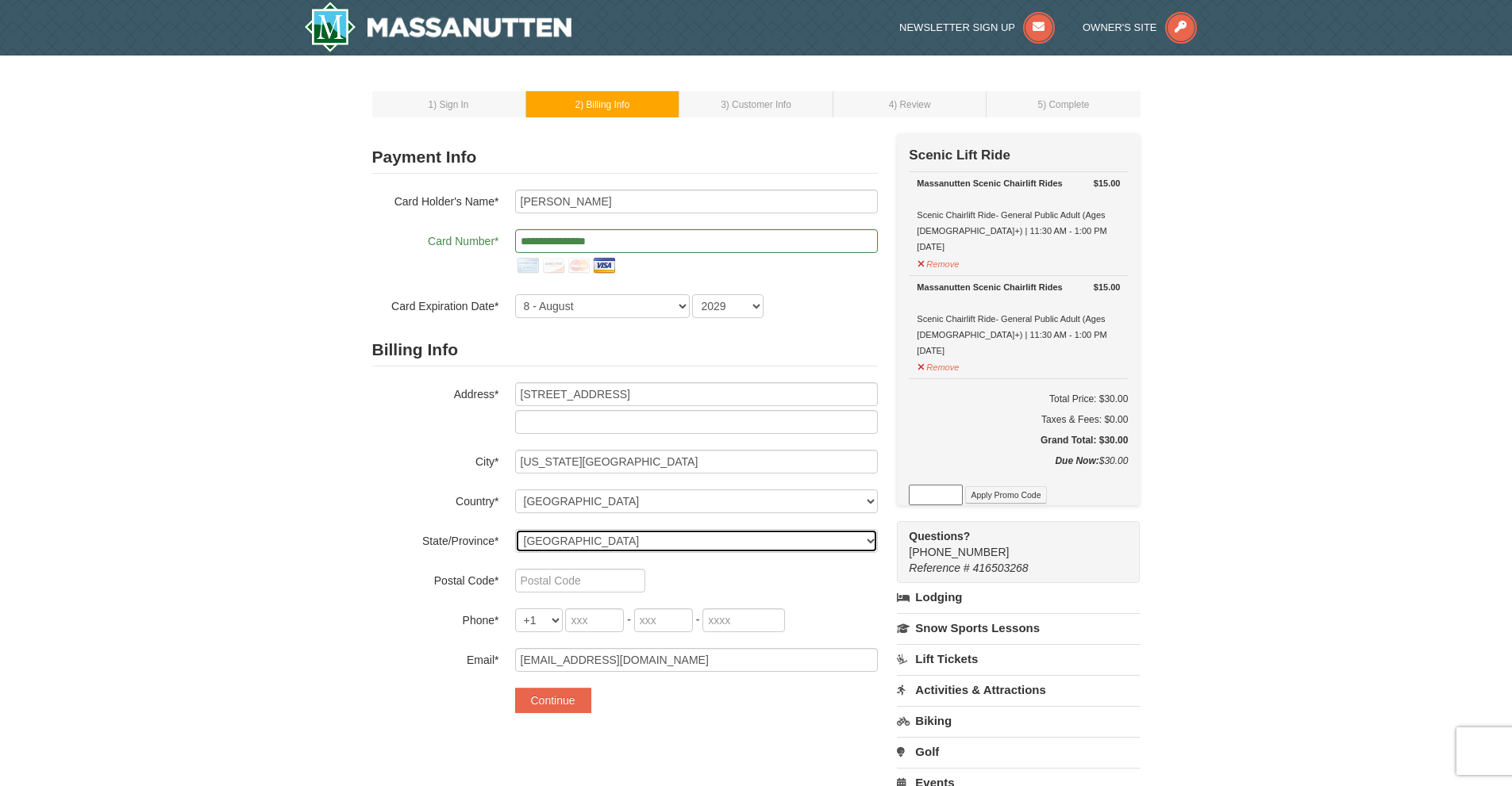
select select "VA"
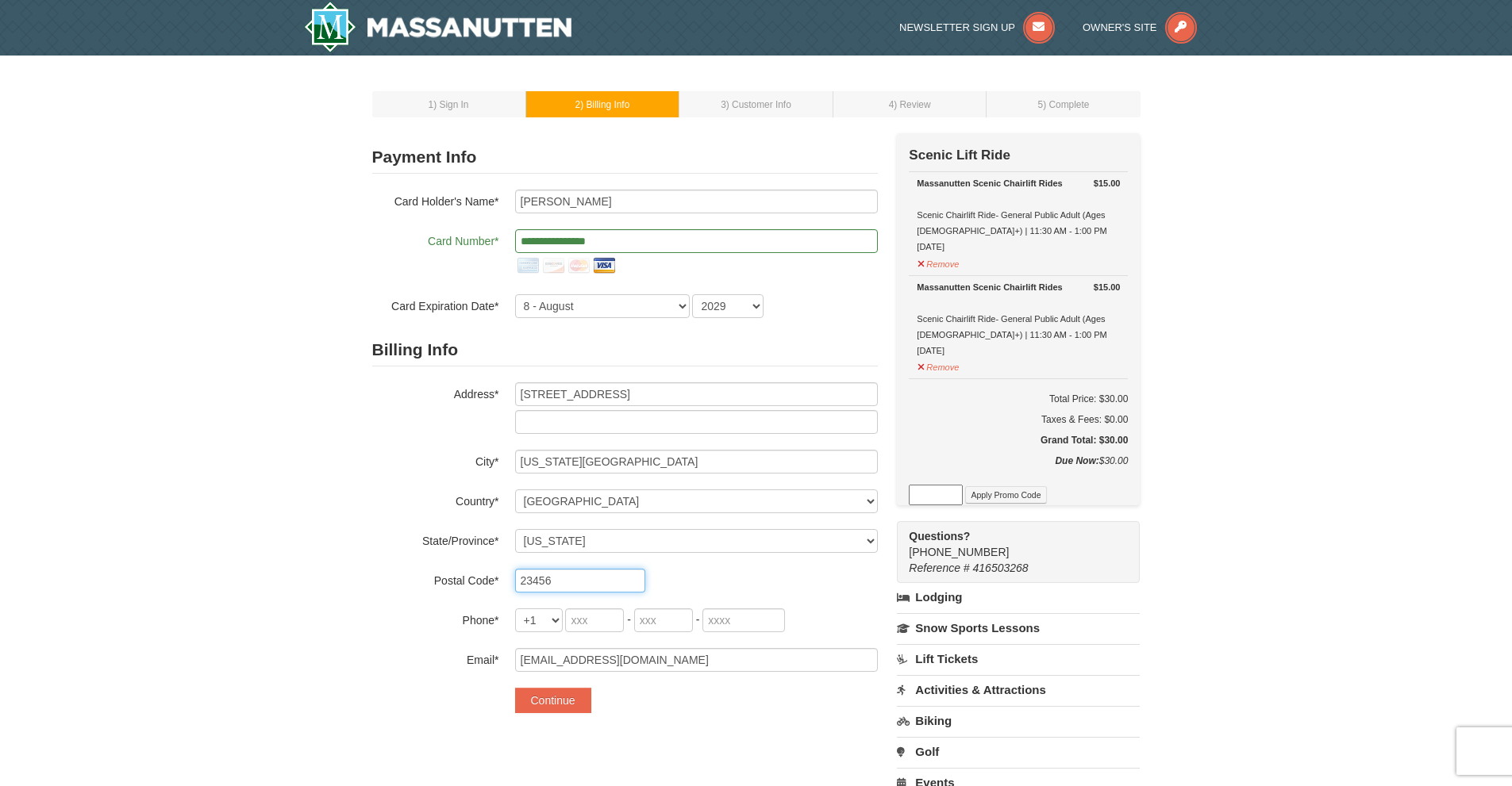
type input "23456"
click at [612, 618] on input "tel" at bounding box center [594, 620] width 59 height 24
type input "757"
type input "630"
type input "5499"
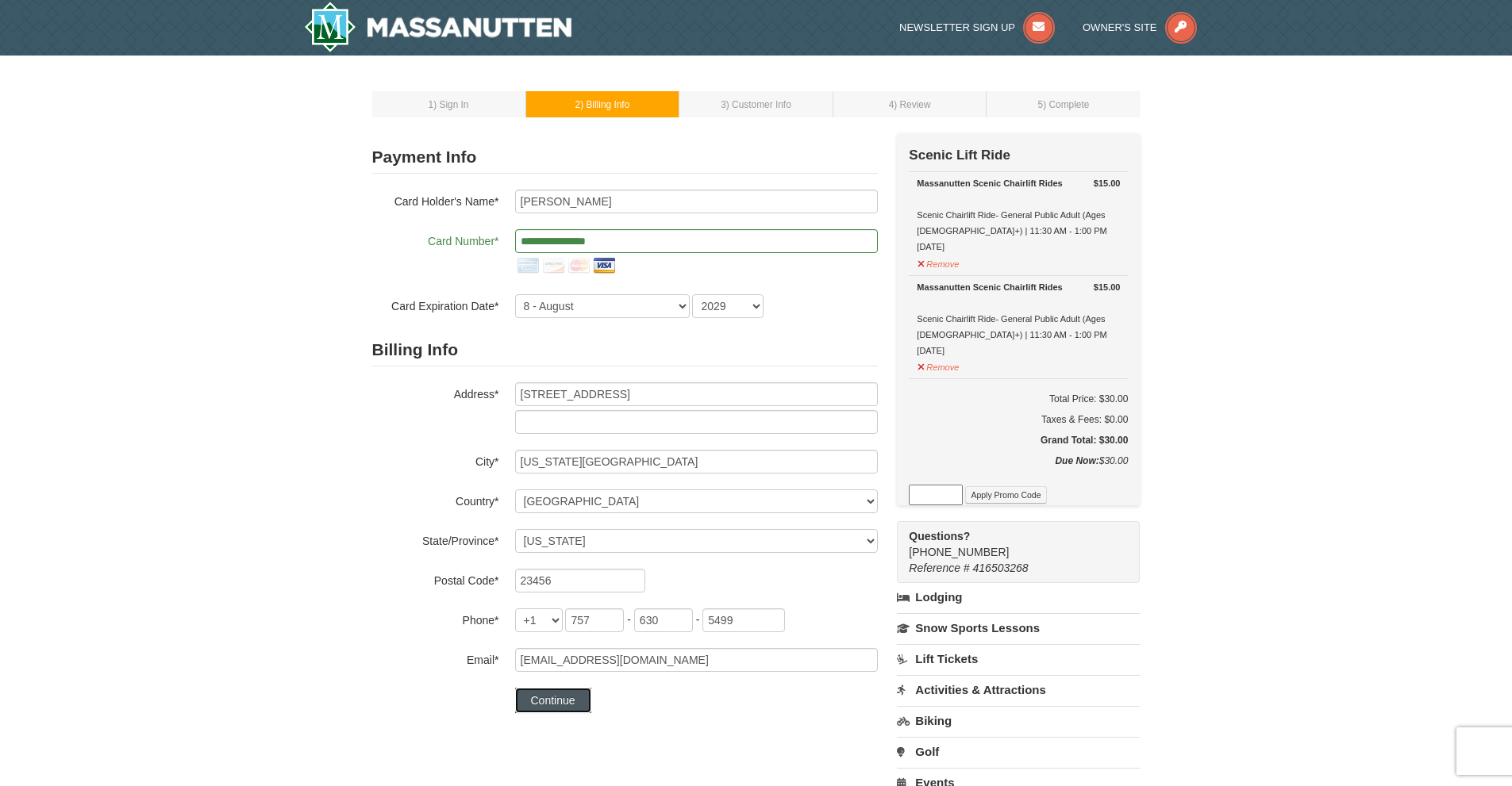
click at [557, 702] on button "Continue" at bounding box center [553, 701] width 76 height 26
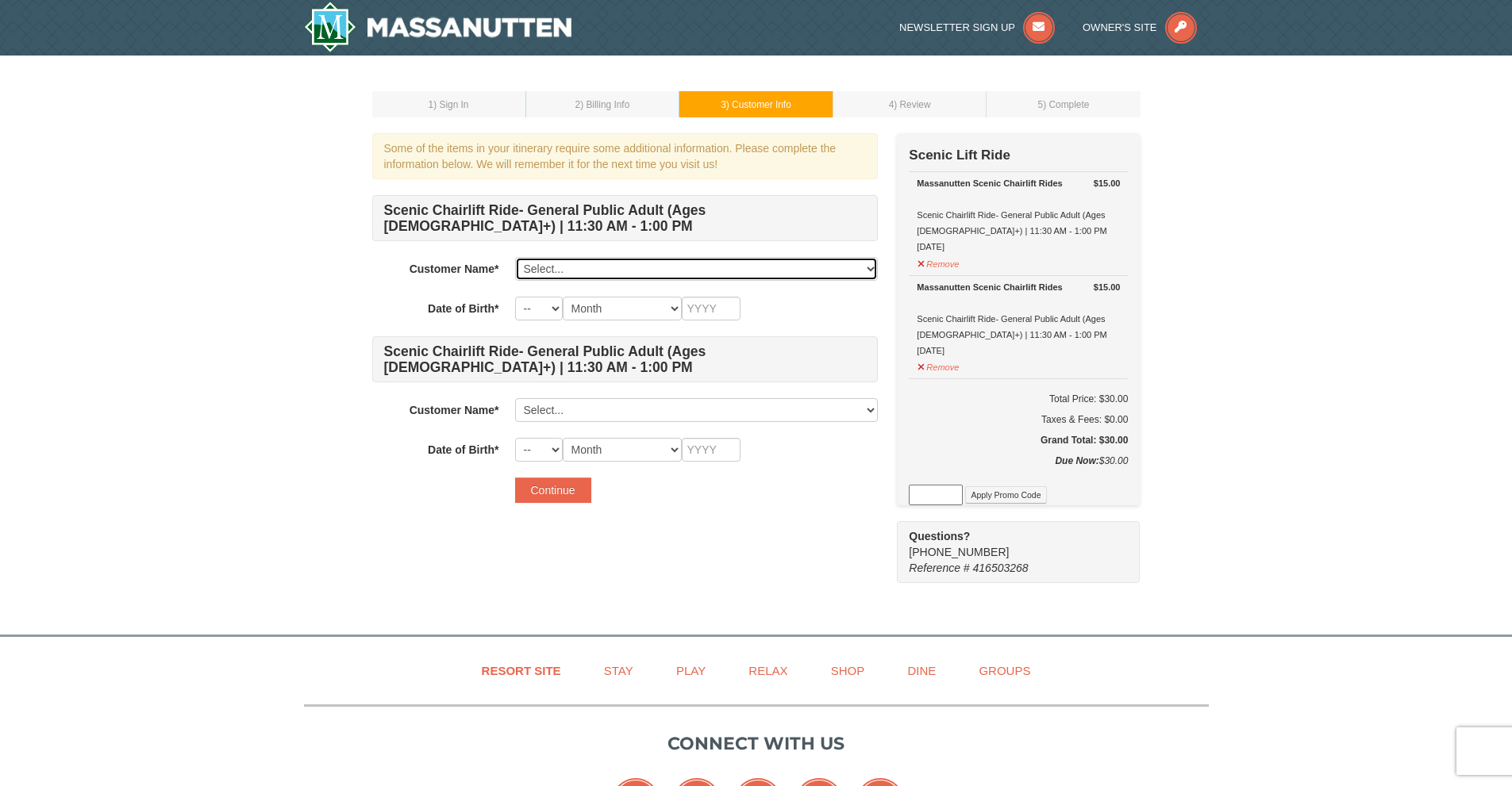
click at [873, 270] on select "Select... Tina Larson Add New..." at bounding box center [697, 268] width 363 height 24
select select "28343271"
click at [515, 257] on select "Select... Tina Larson Add New..." at bounding box center [697, 268] width 363 height 24
click at [557, 308] on select "-- 01 02 03 04 05 06 07 08 09 10 11 12 13 14 15 16 17 18 19 20 21 22 23 24 25 2…" at bounding box center [539, 308] width 47 height 24
select select "08"
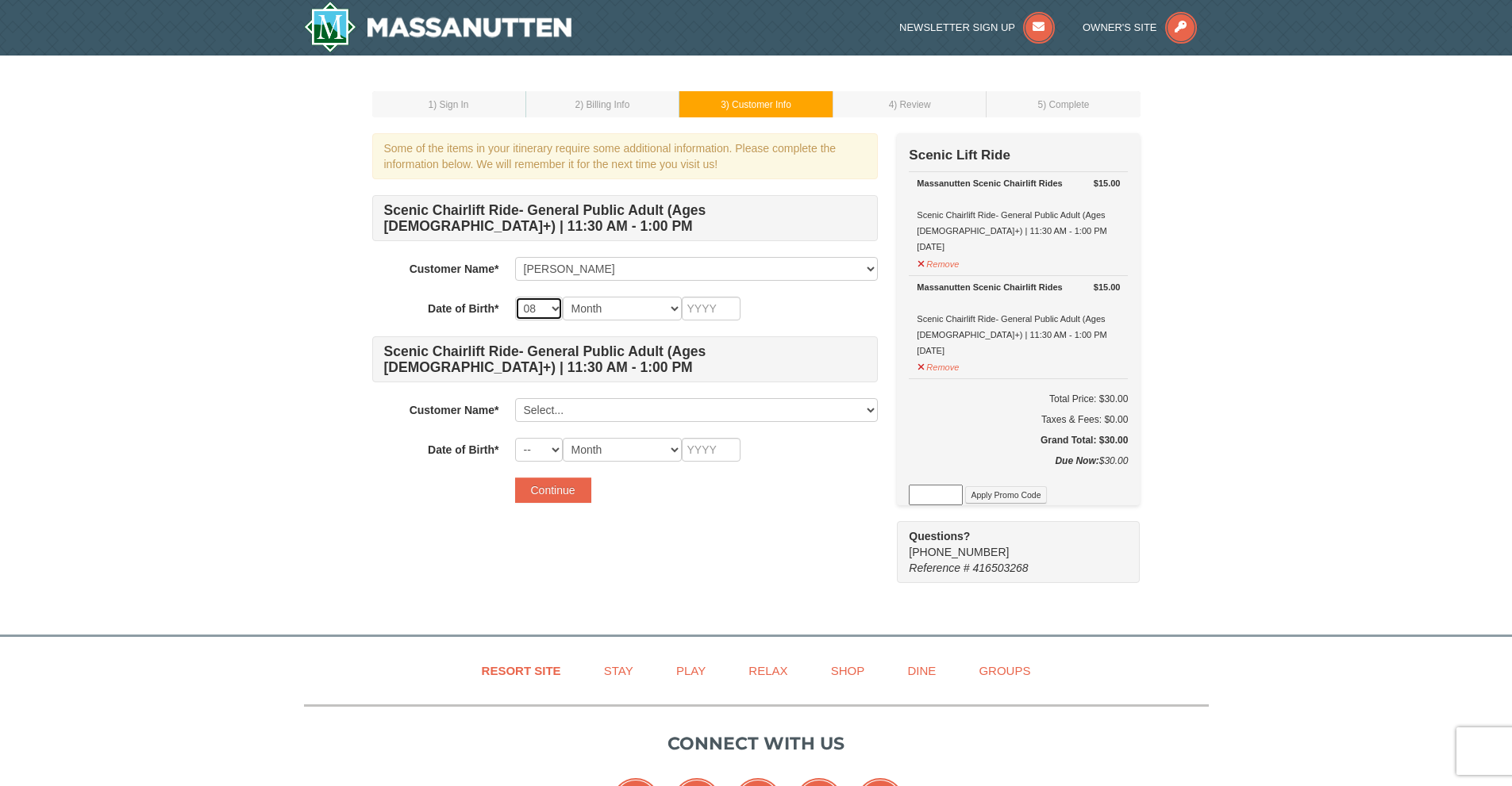
click at [515, 297] on select "-- 01 02 03 04 05 06 07 08 09 10 11 12 13 14 15 16 17 18 19 20 21 22 23 24 25 2…" at bounding box center [539, 308] width 47 height 24
click at [672, 309] on select "Month January February March April May June July August September October Novem…" at bounding box center [622, 308] width 119 height 24
select select "08"
click at [563, 297] on select "Month January February March April May June July August September October Novem…" at bounding box center [622, 308] width 119 height 24
click at [557, 310] on select "-- 01 02 03 04 05 06 07 08 09 10 11 12 13 14 15 16 17 18 19 20 21 22 23 24 25 2…" at bounding box center [539, 308] width 47 height 24
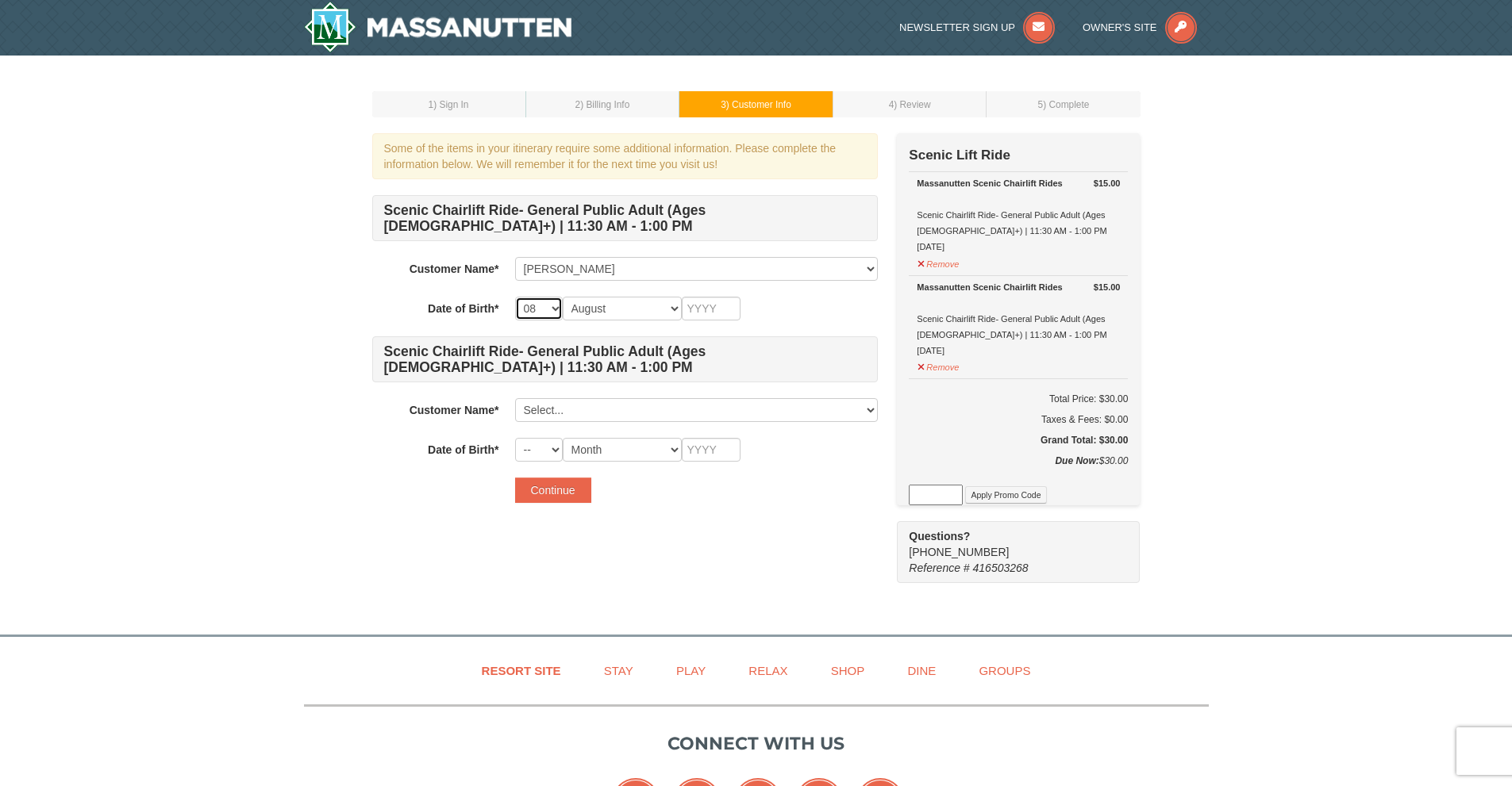
select select "02"
click at [515, 297] on select "-- 01 02 03 04 05 06 07 08 09 10 11 12 13 14 15 16 17 18 19 20 21 22 23 24 25 2…" at bounding box center [539, 308] width 47 height 24
click at [718, 312] on input "text" at bounding box center [711, 308] width 59 height 24
type input "1970"
click at [603, 412] on select "Select... Tina Larson Add New..." at bounding box center [697, 410] width 363 height 24
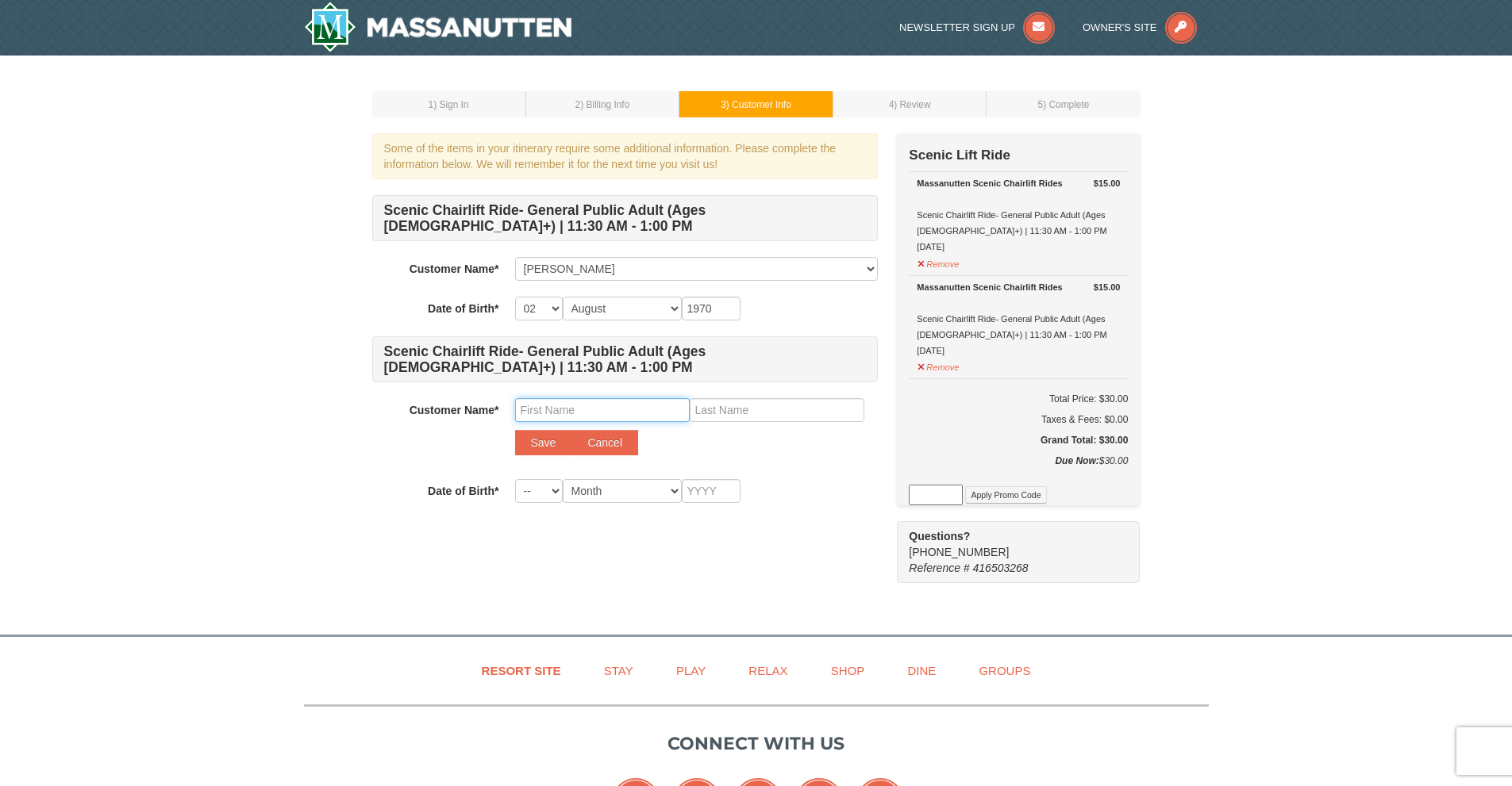
click at [601, 412] on input "text" at bounding box center [602, 410] width 175 height 24
type input "Mark"
type input "Larson"
click at [551, 447] on button "Save" at bounding box center [543, 442] width 57 height 26
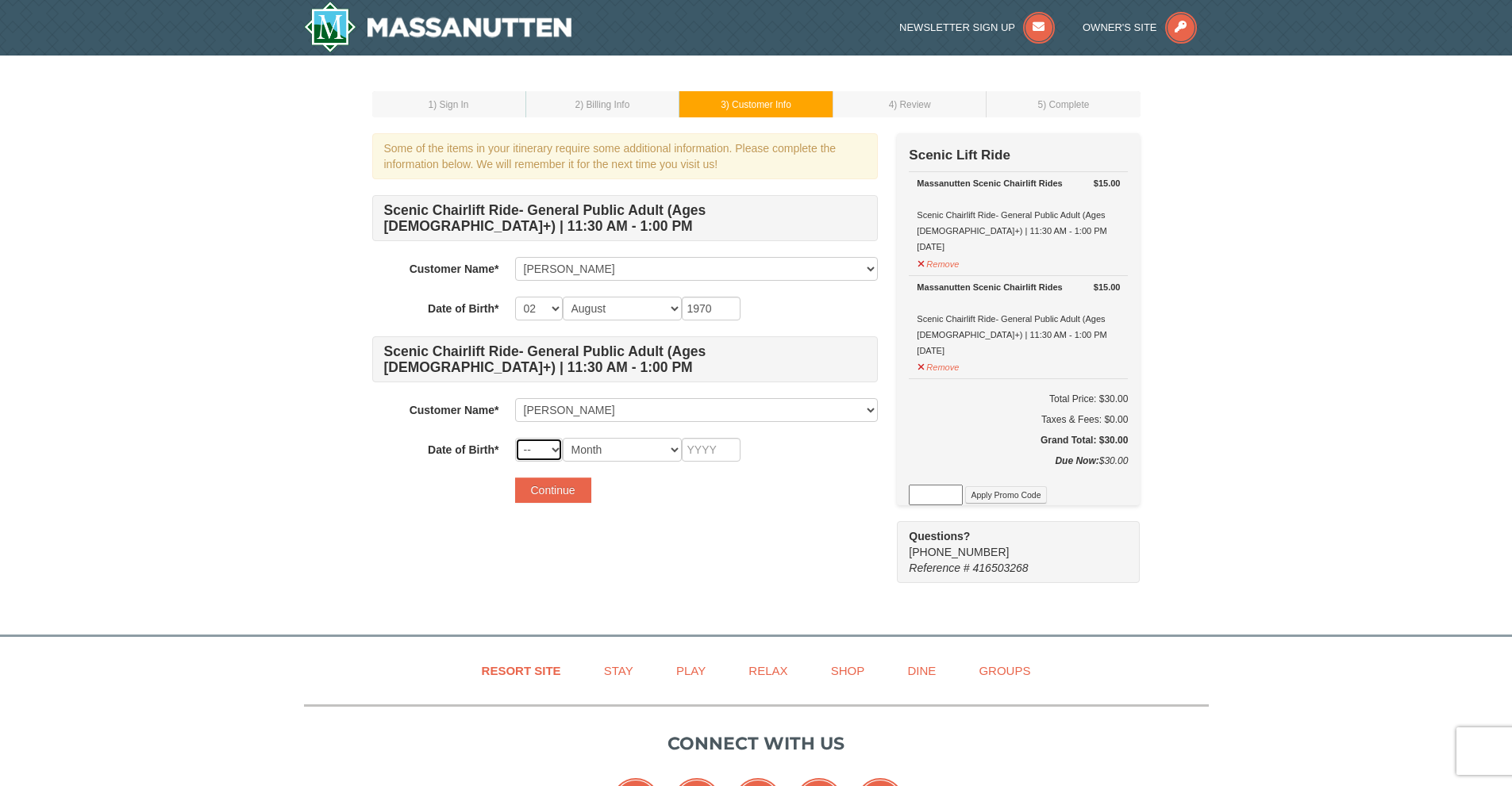
click at [552, 453] on select "-- 01 02 03 04 05 06 07 08 09 10 11 12 13 14 15 16 17 18 19 20 21 22 23 24 25 2…" at bounding box center [539, 450] width 47 height 24
select select "15"
click at [515, 438] on select "-- 01 02 03 04 05 06 07 08 09 10 11 12 13 14 15 16 17 18 19 20 21 22 23 24 25 2…" at bounding box center [539, 450] width 47 height 24
click at [635, 451] on select "Month January February March April May June July August September October Novem…" at bounding box center [622, 450] width 119 height 24
select select "08"
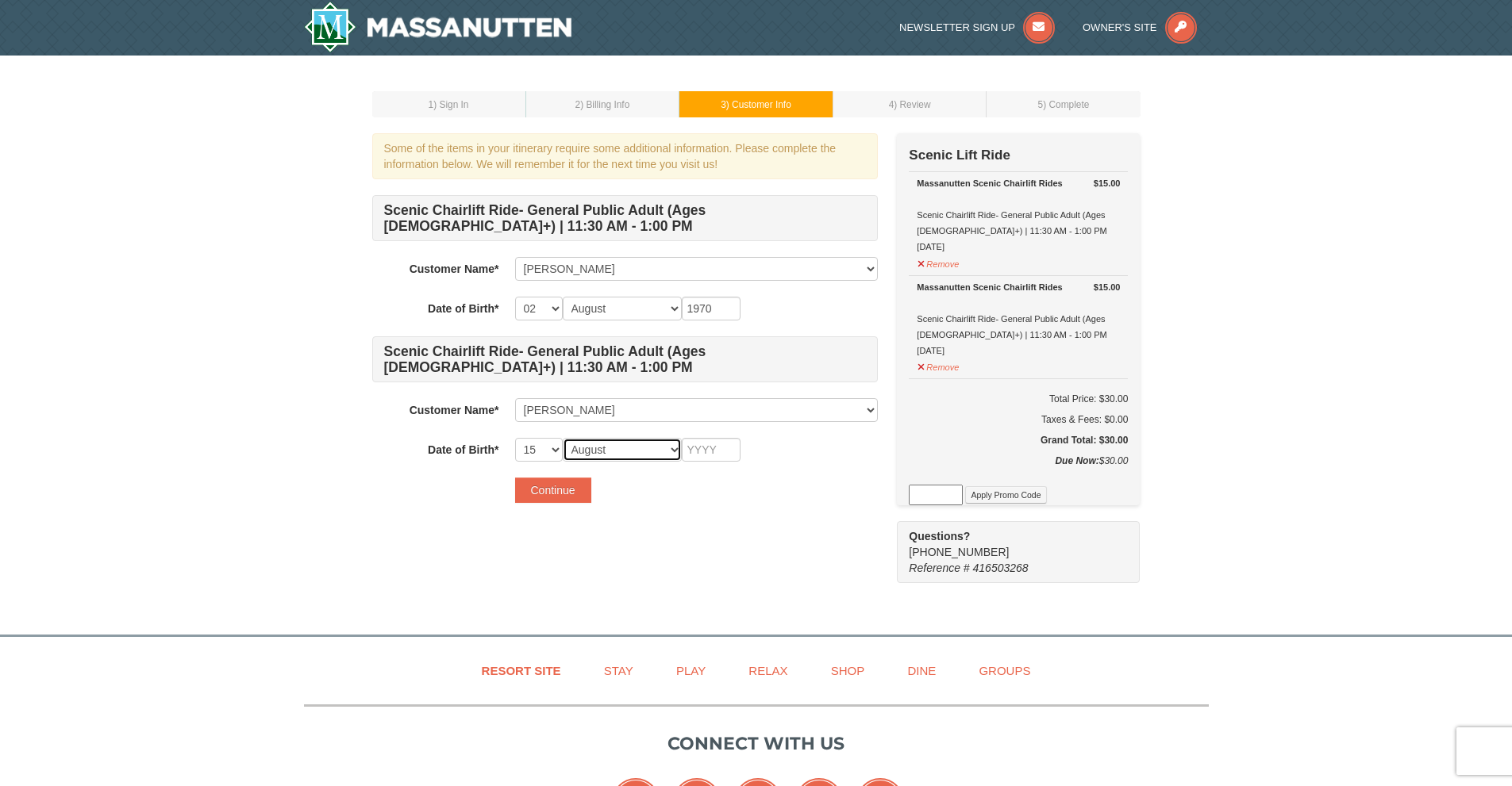
click at [563, 438] on select "Month January February March April May June July August September October Novem…" at bounding box center [622, 450] width 119 height 24
click at [721, 446] on input "text" at bounding box center [711, 450] width 59 height 24
type input "1962"
click at [560, 494] on button "Continue" at bounding box center [553, 490] width 76 height 26
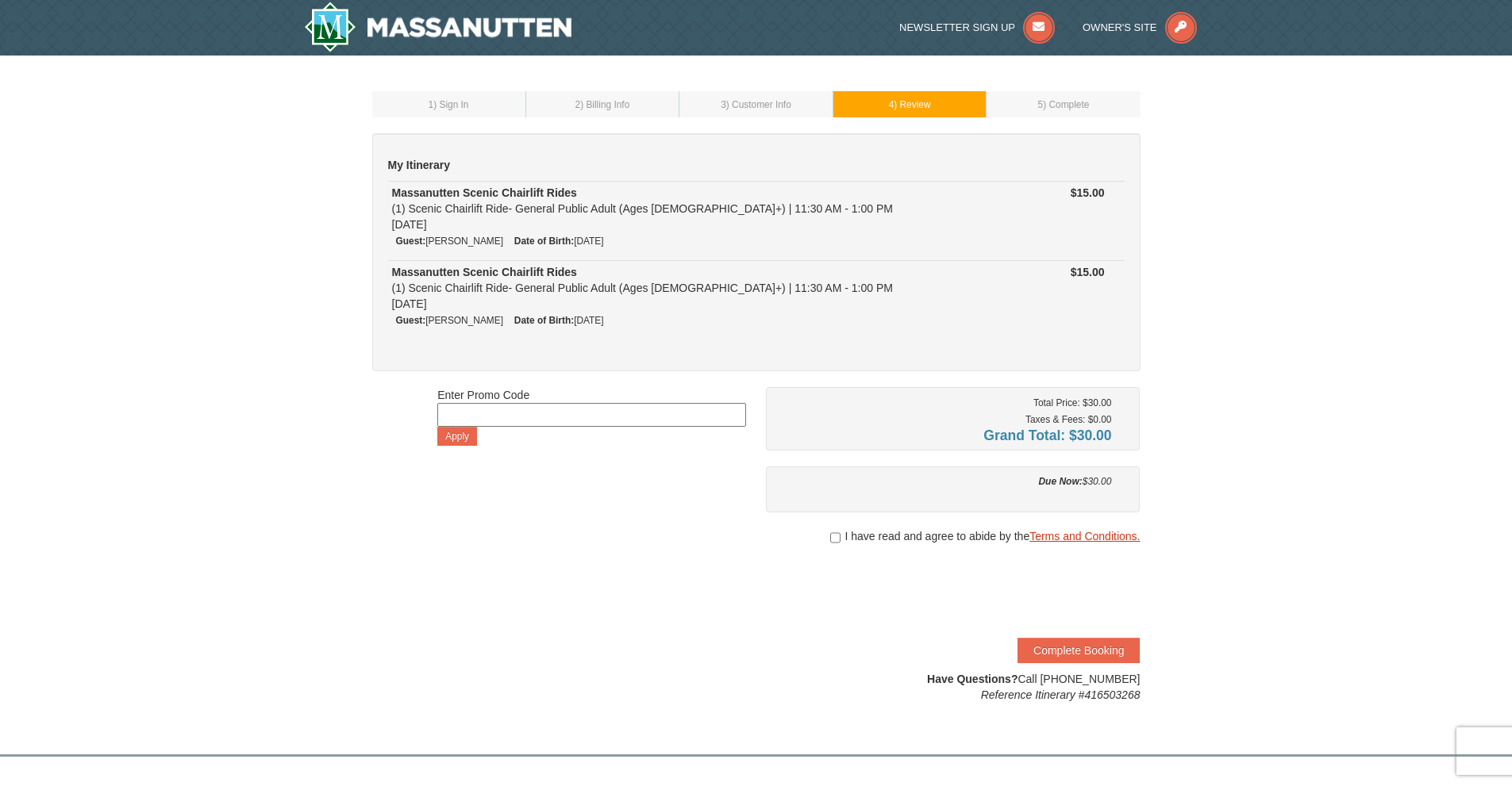
click at [1084, 536] on link "Terms and Conditions." at bounding box center [1084, 536] width 110 height 12
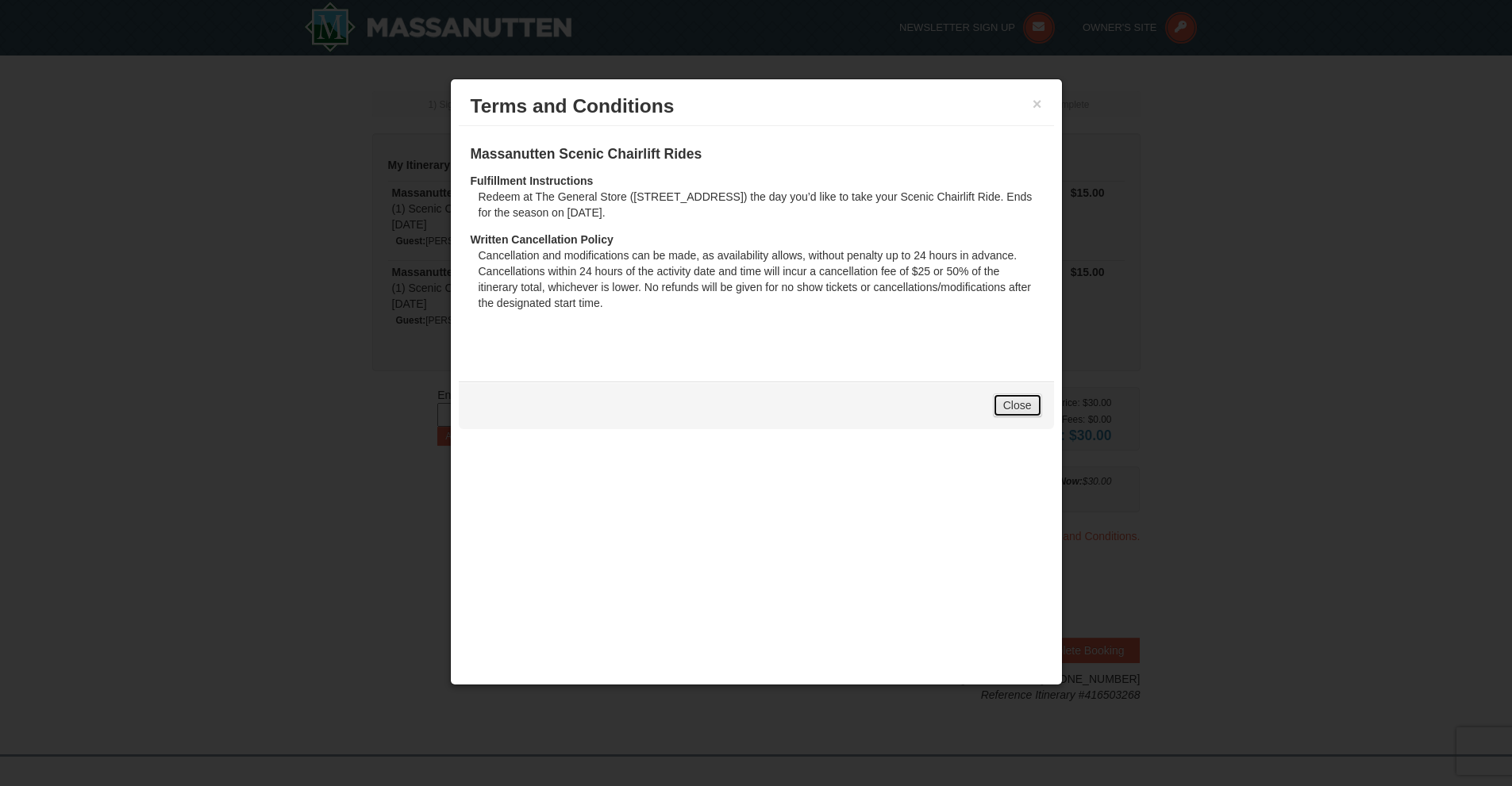
click at [1018, 409] on link "Close" at bounding box center [1017, 405] width 49 height 24
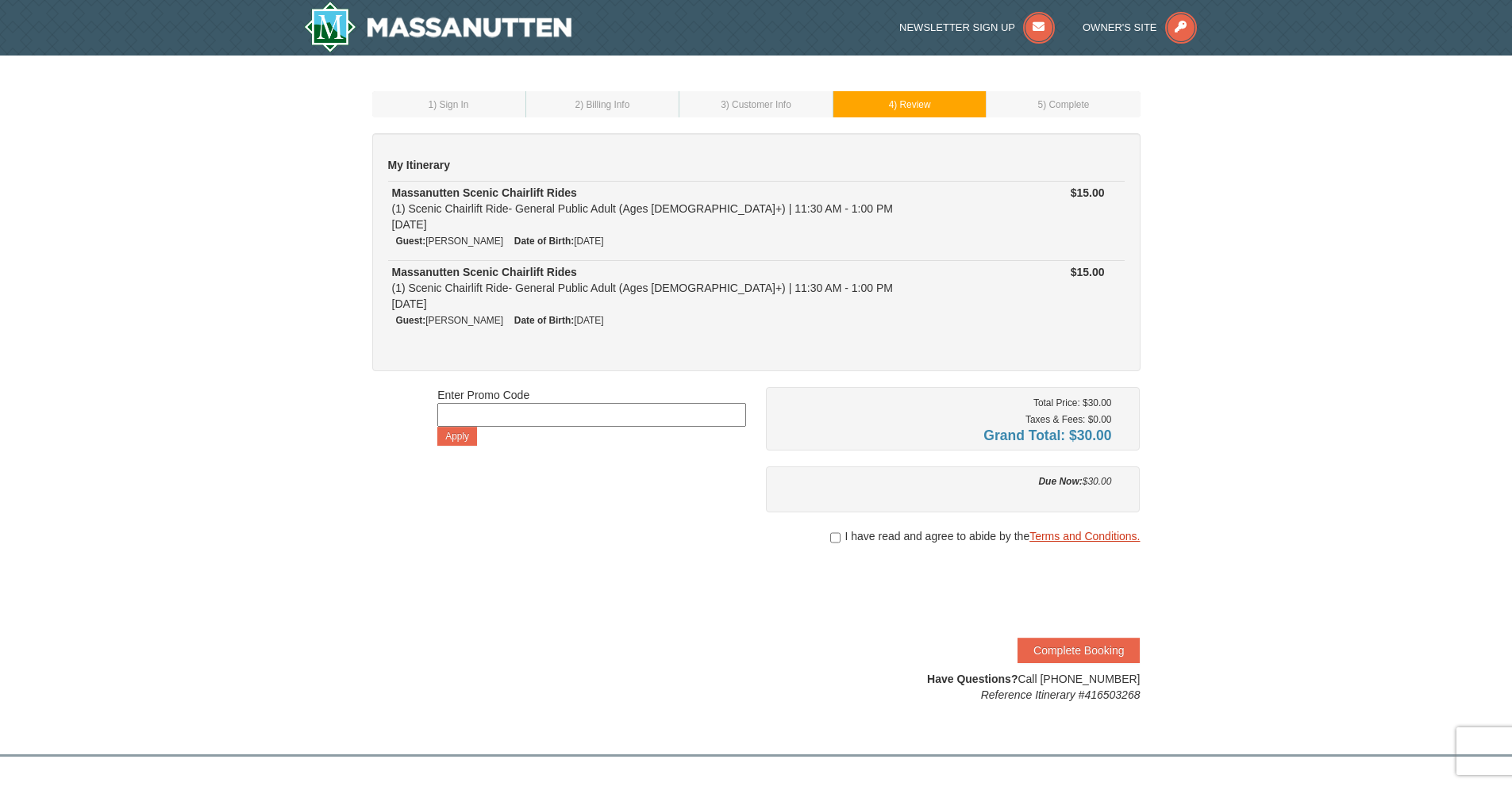
click at [1064, 535] on link "Terms and Conditions." at bounding box center [1084, 536] width 110 height 12
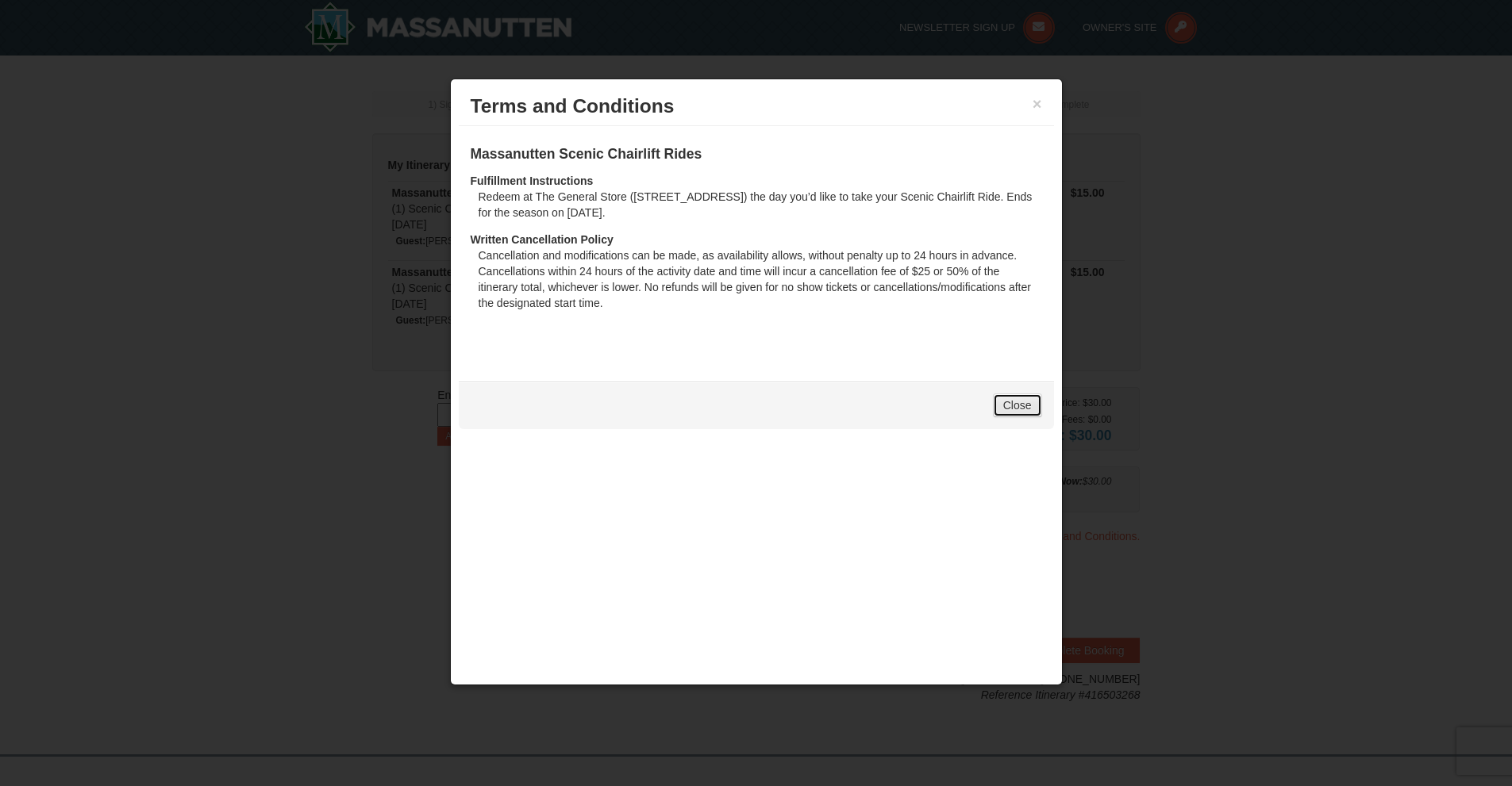
click at [1012, 410] on link "Close" at bounding box center [1017, 405] width 49 height 24
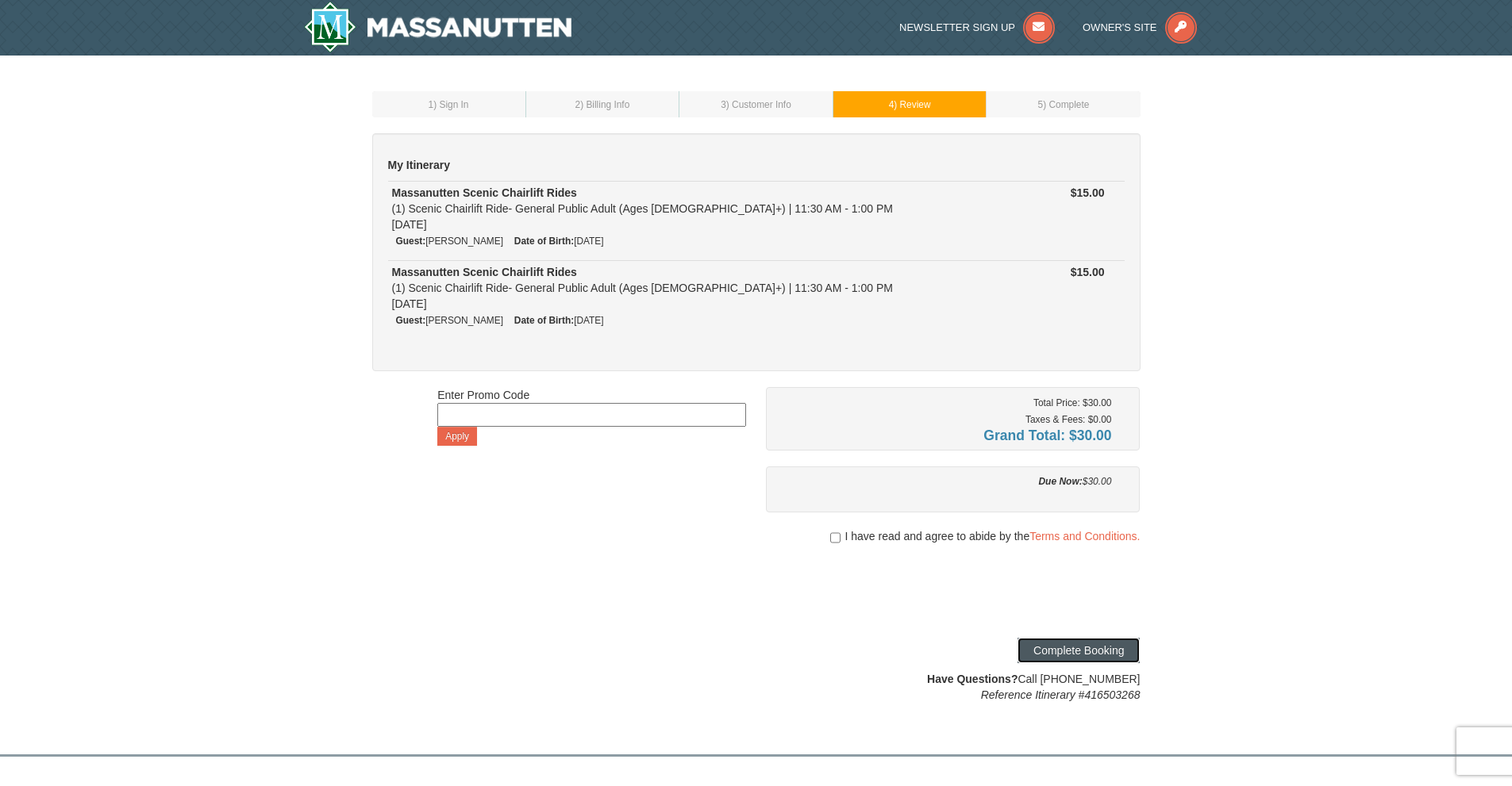
click at [1075, 651] on button "Complete Booking" at bounding box center [1079, 650] width 123 height 26
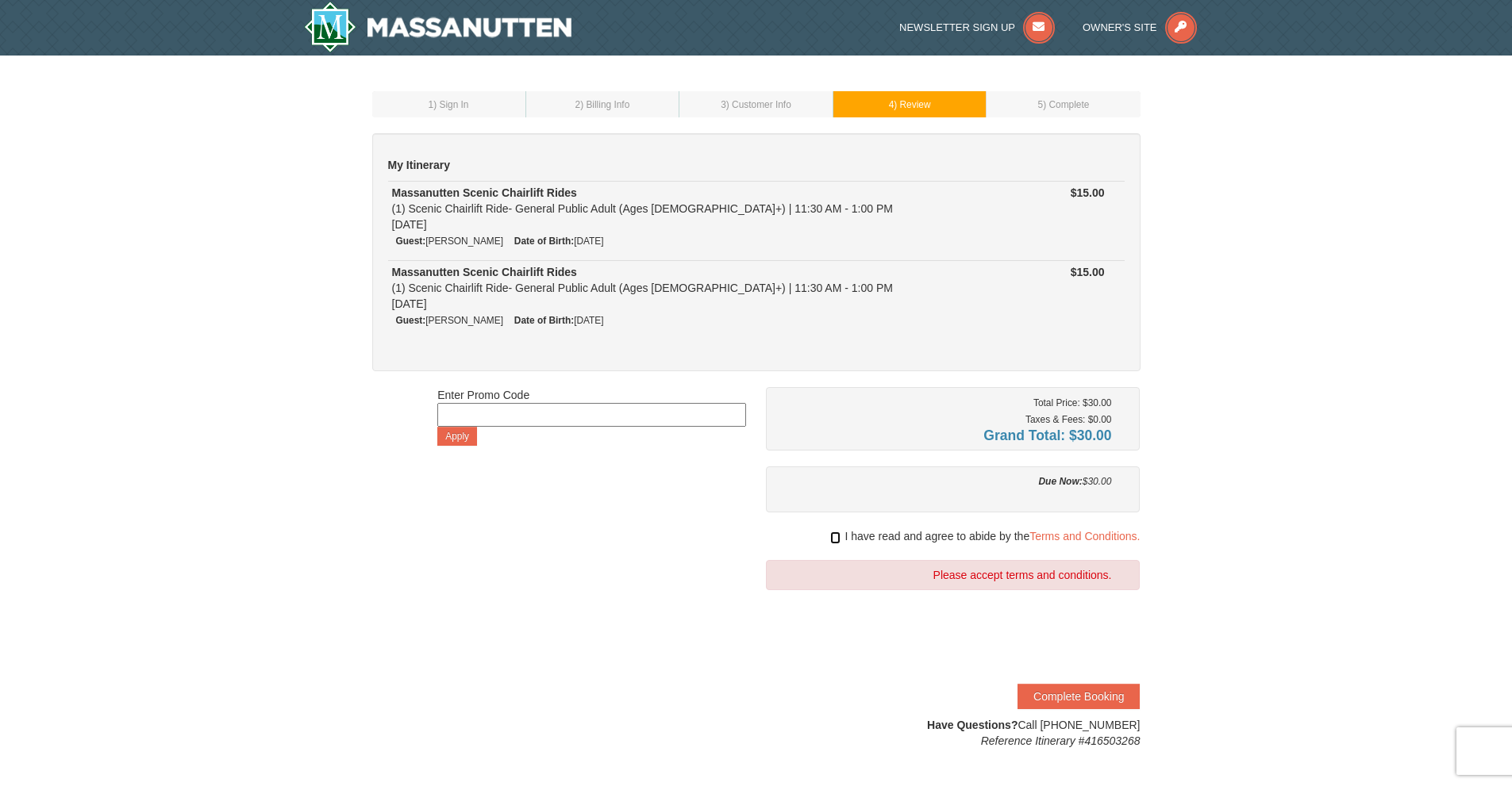
click at [837, 542] on input "checkbox" at bounding box center [835, 538] width 10 height 12
checkbox input "true"
click at [1069, 696] on button "Complete Booking" at bounding box center [1079, 697] width 123 height 26
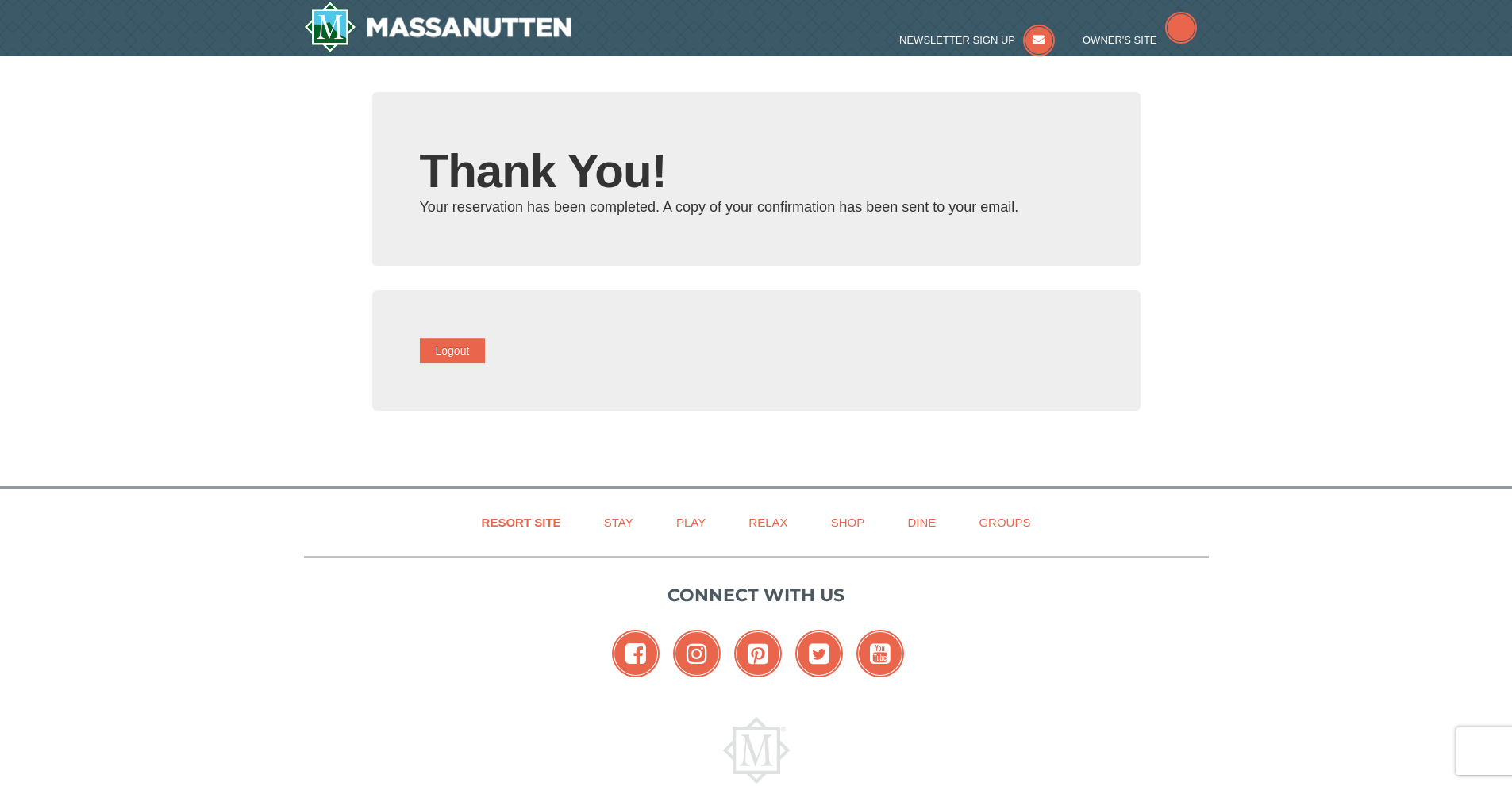
type input "[EMAIL_ADDRESS][DOMAIN_NAME]"
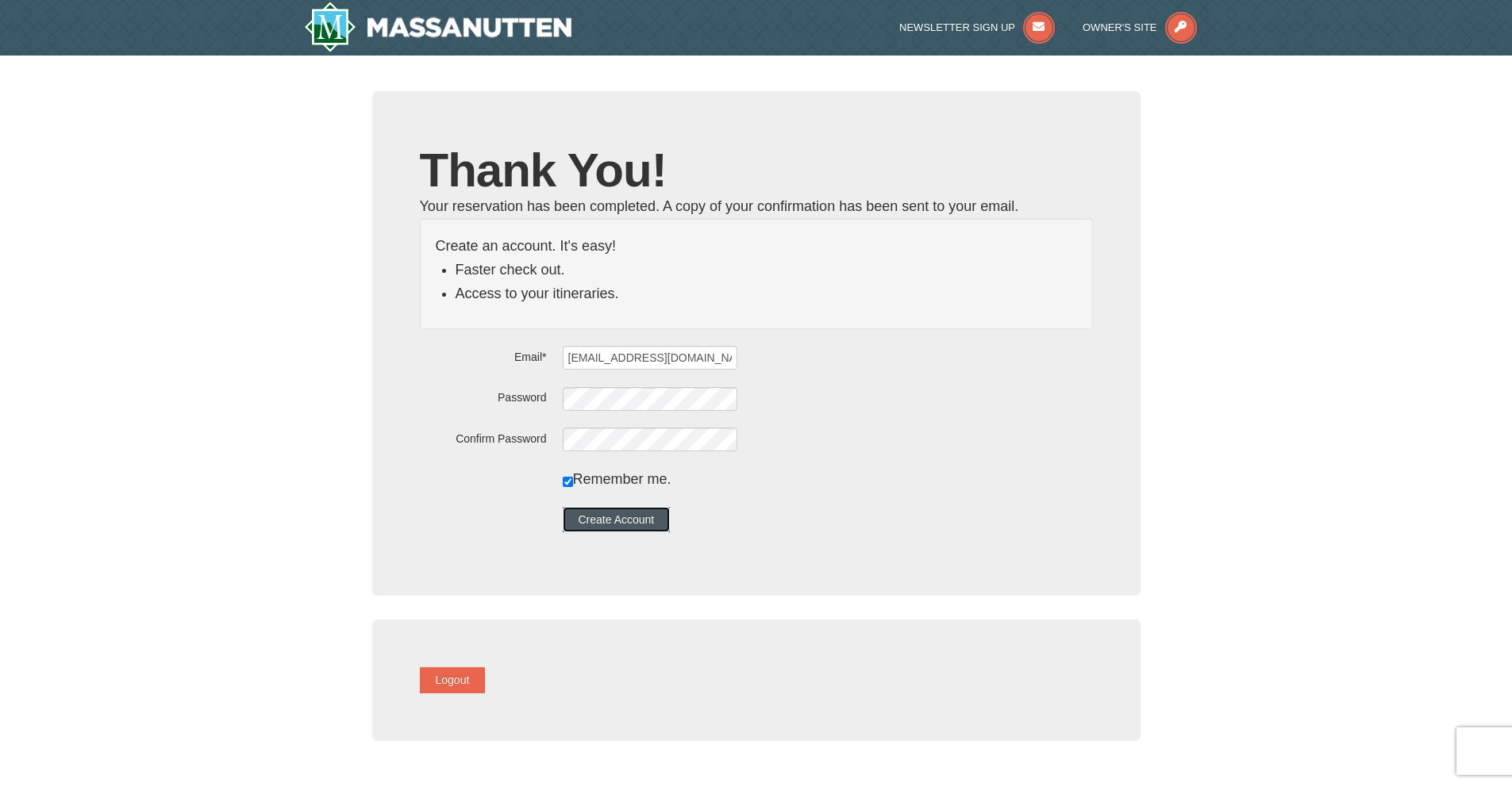
click at [657, 516] on button "Create Account" at bounding box center [616, 519] width 108 height 26
